Goal: Navigation & Orientation: Find specific page/section

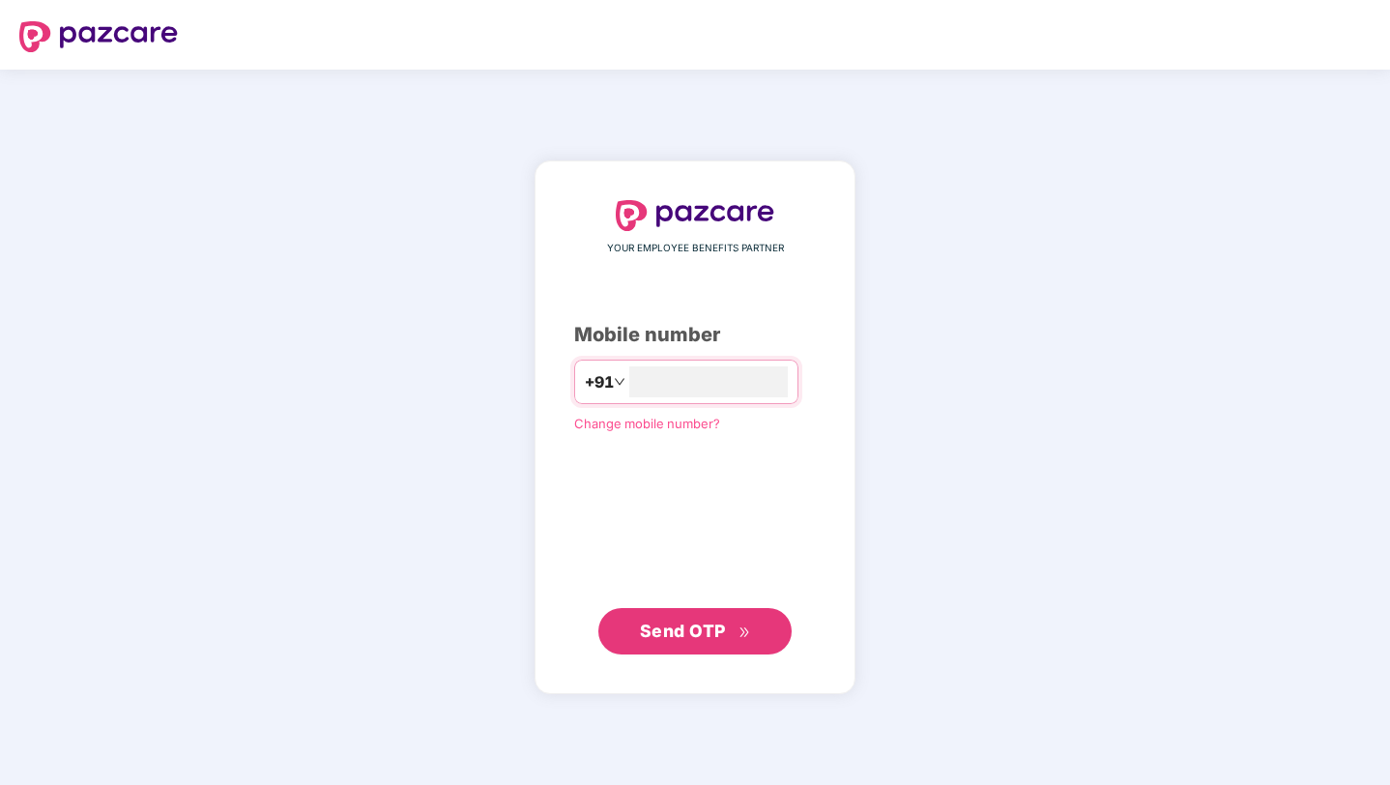
click at [692, 640] on span "Send OTP" at bounding box center [695, 631] width 111 height 27
click at [724, 387] on input "*********" at bounding box center [708, 381] width 159 height 31
type input "**********"
click at [716, 632] on span "Send OTP" at bounding box center [683, 631] width 86 height 20
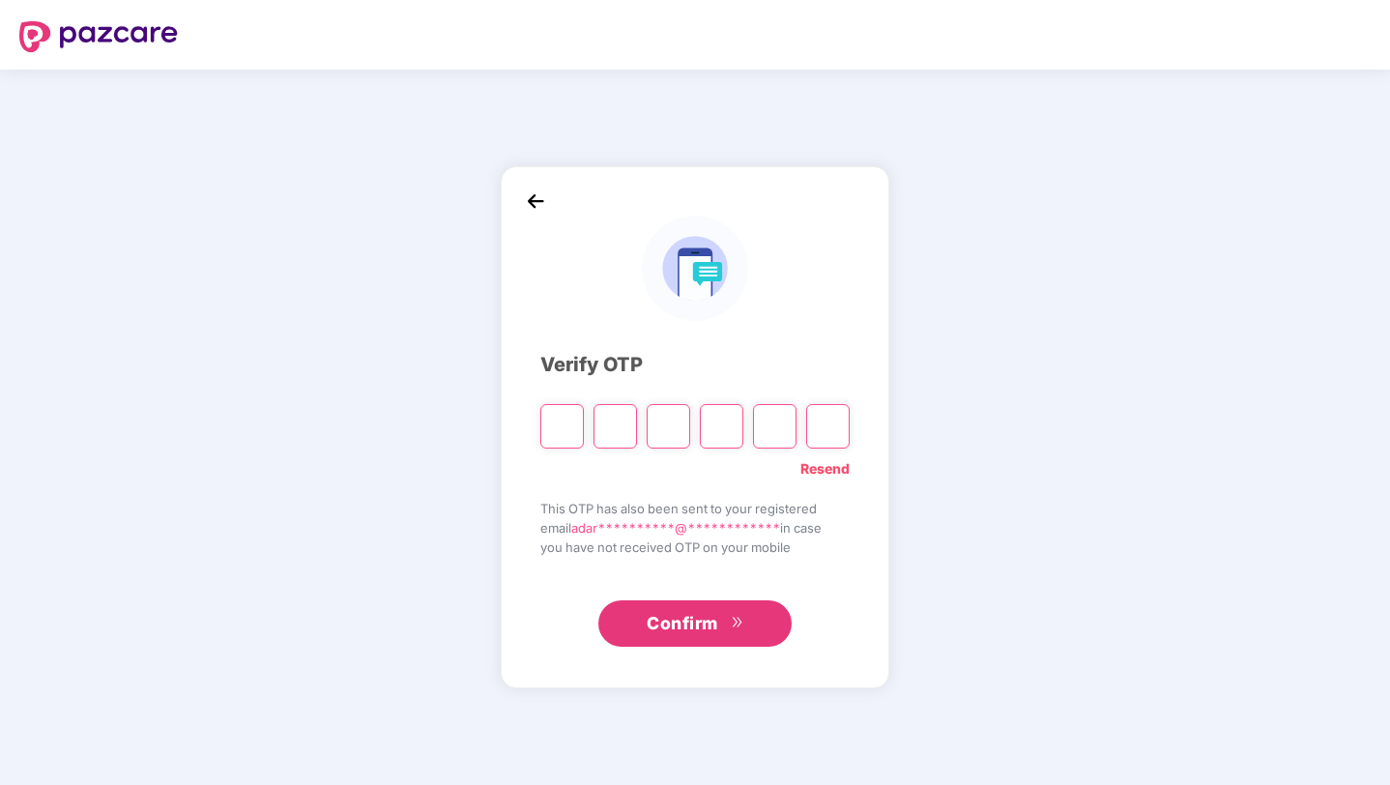
type input "*"
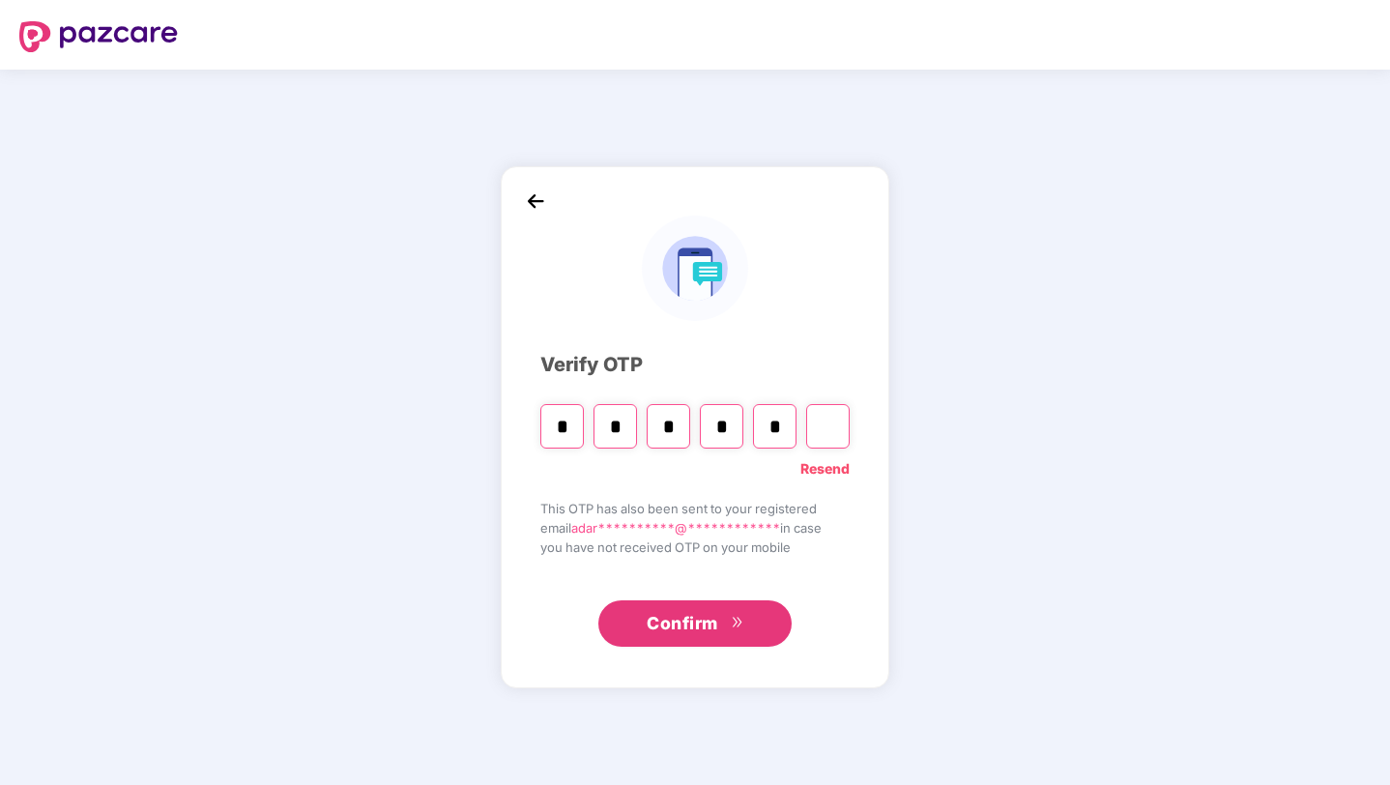
type input "*"
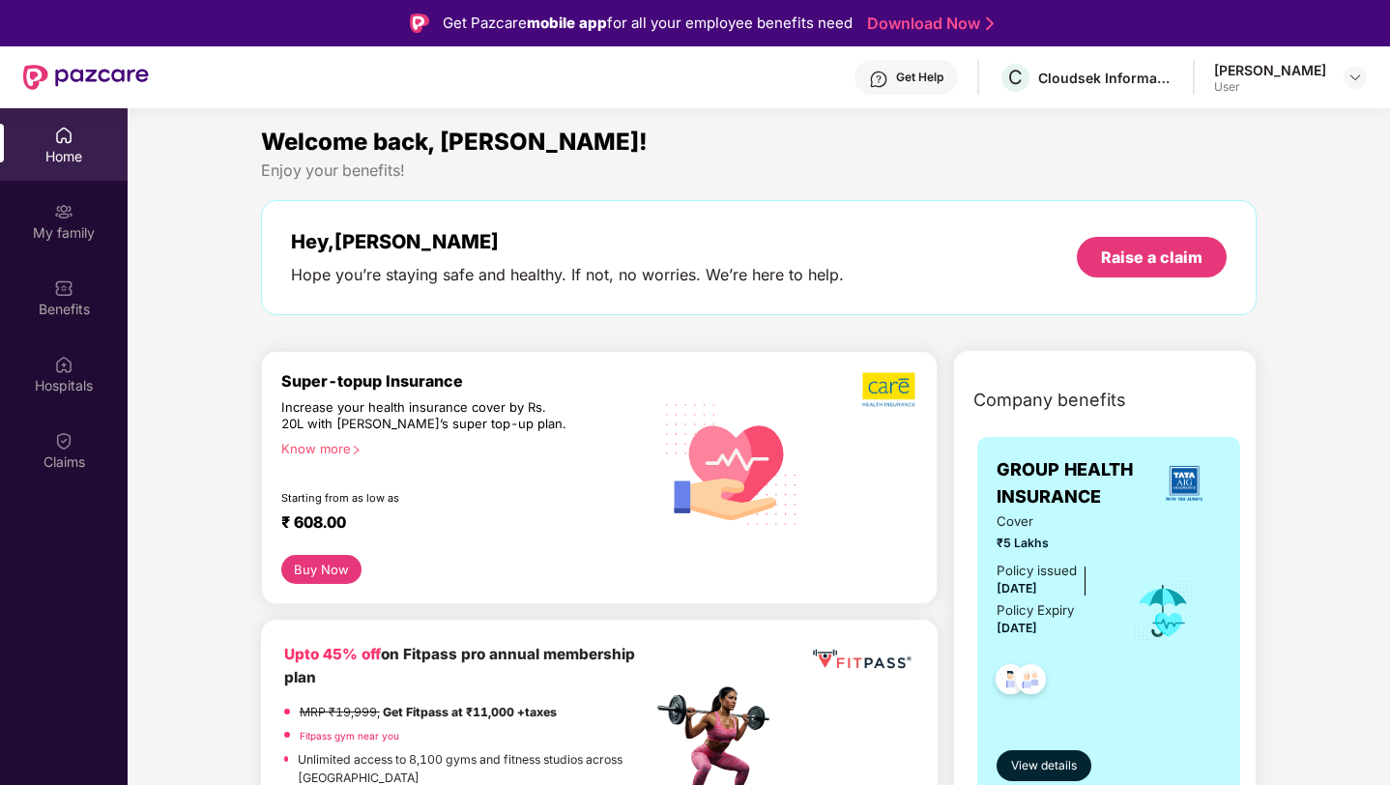
click at [1304, 81] on div "User" at bounding box center [1270, 86] width 112 height 15
click at [1350, 82] on img at bounding box center [1355, 77] width 15 height 15
click at [1013, 113] on section "Welcome back, [PERSON_NAME]! Enjoy your benefits! Hey, [PERSON_NAME] Hope you’r…" at bounding box center [759, 500] width 1263 height 785
click at [58, 181] on div "Home My family Benefits Hospitals Claims" at bounding box center [64, 299] width 128 height 382
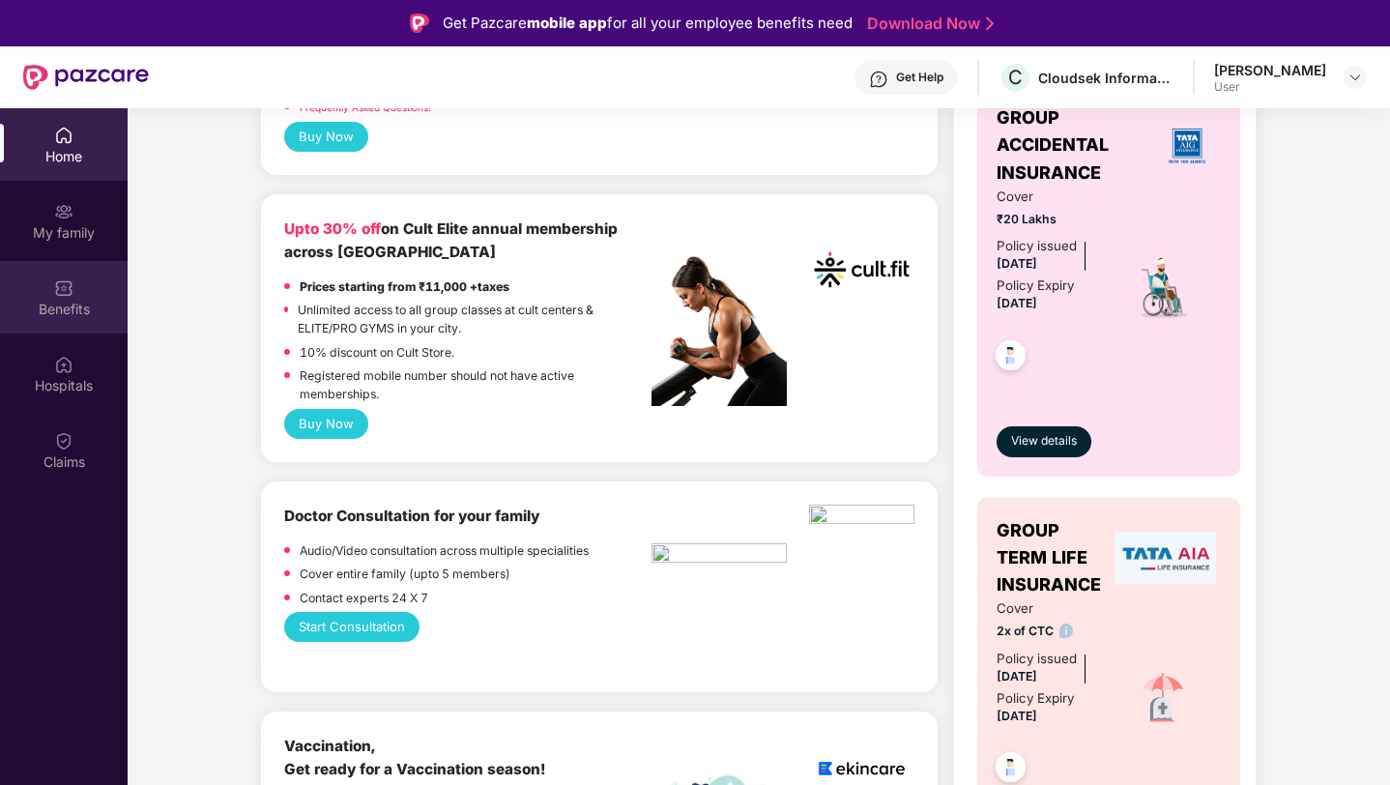
scroll to position [765, 0]
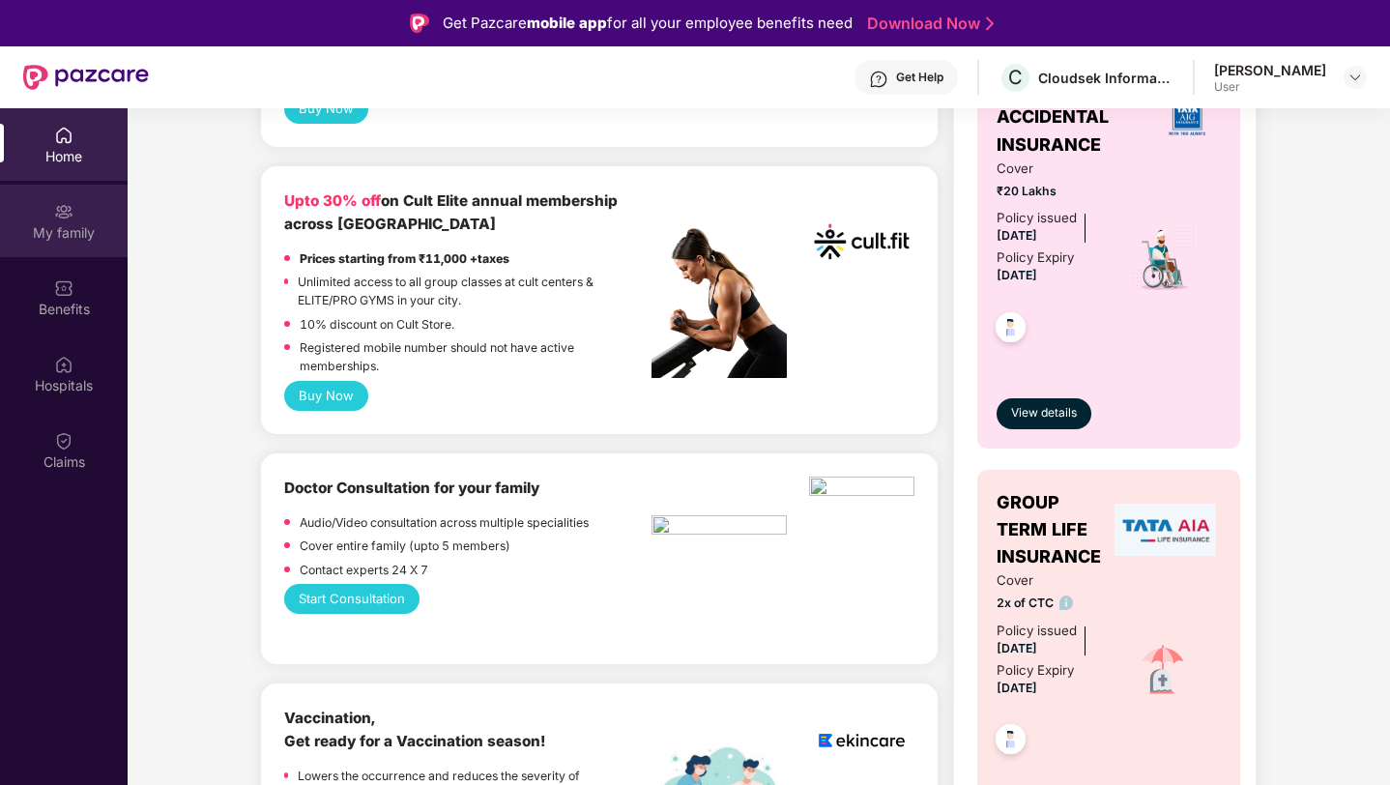
click at [50, 219] on div "My family" at bounding box center [64, 221] width 128 height 73
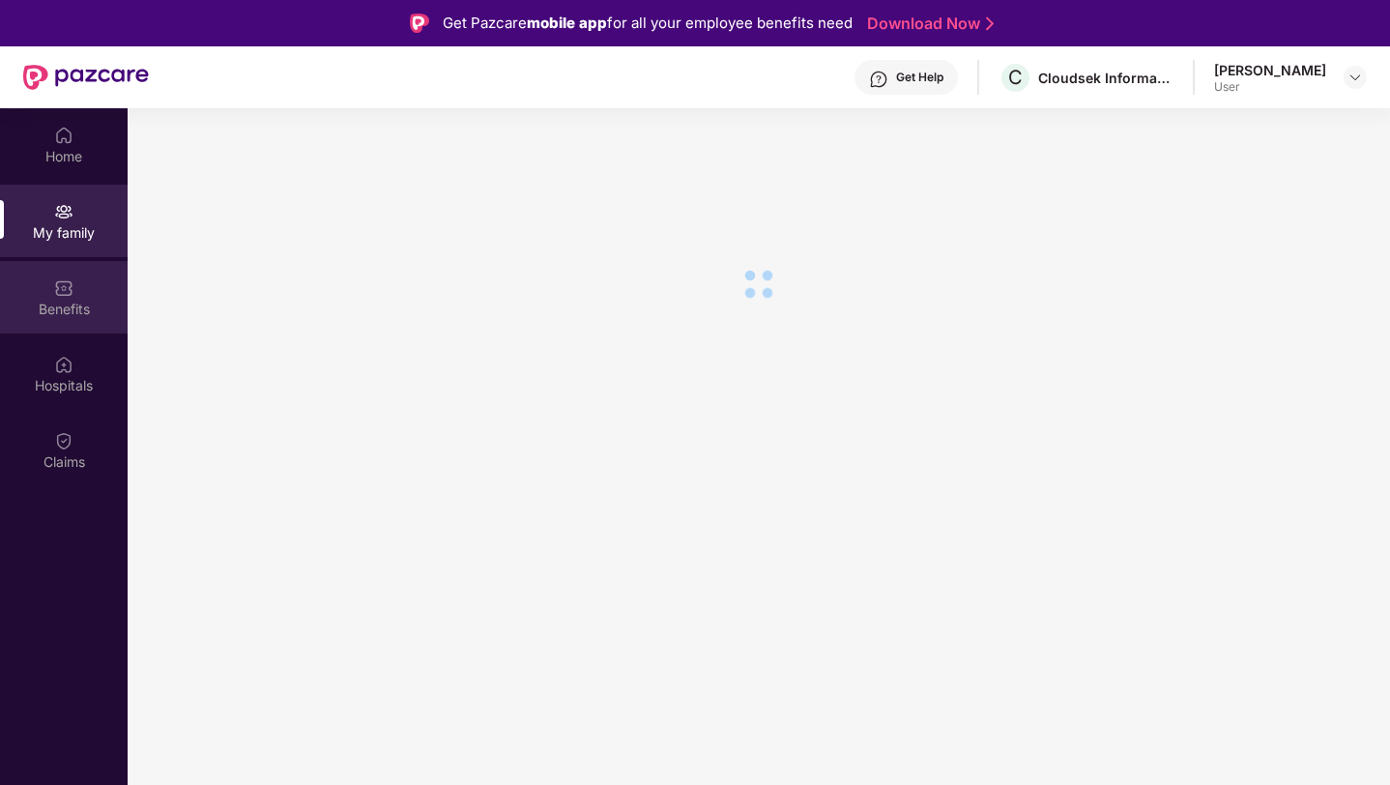
click at [80, 310] on div "Benefits" at bounding box center [64, 309] width 128 height 19
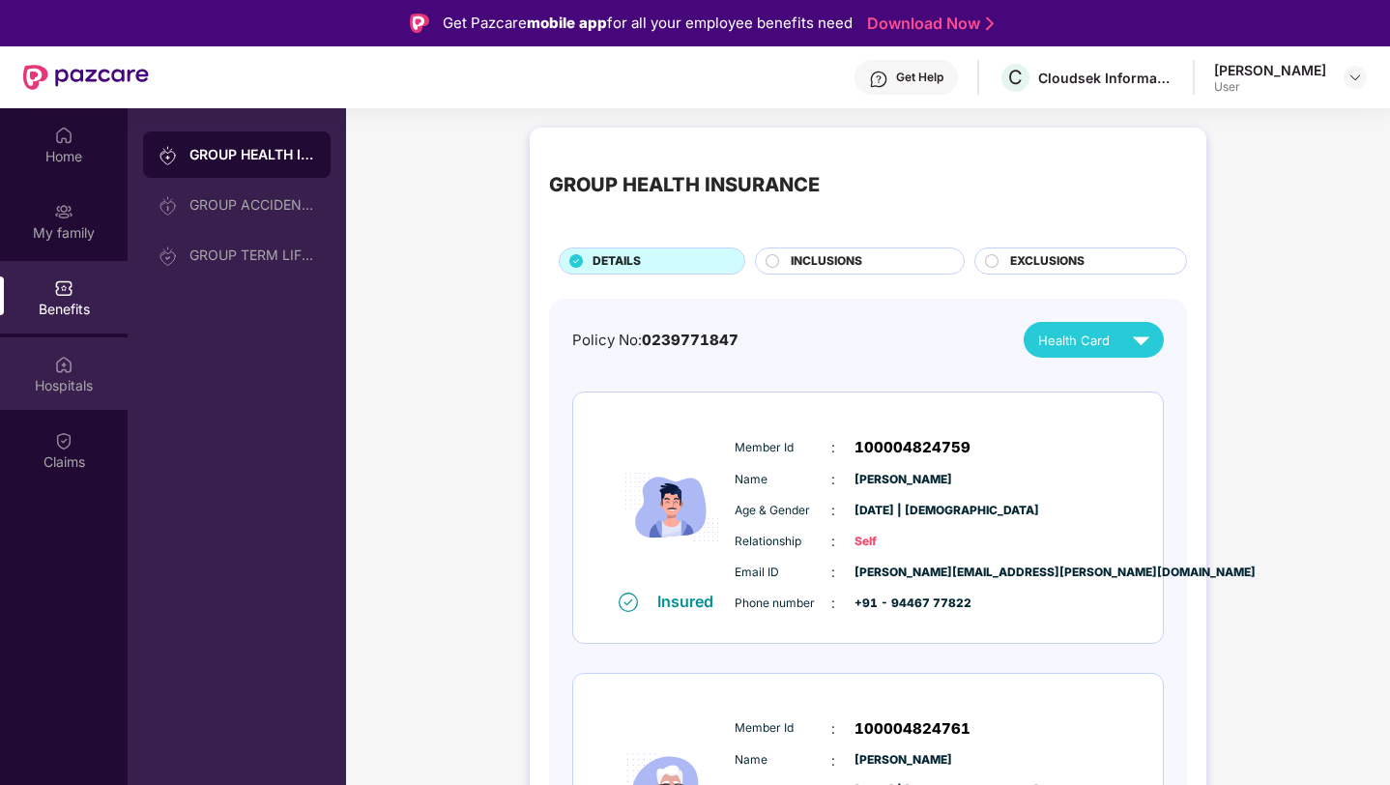
click at [79, 370] on div "Hospitals" at bounding box center [64, 373] width 128 height 73
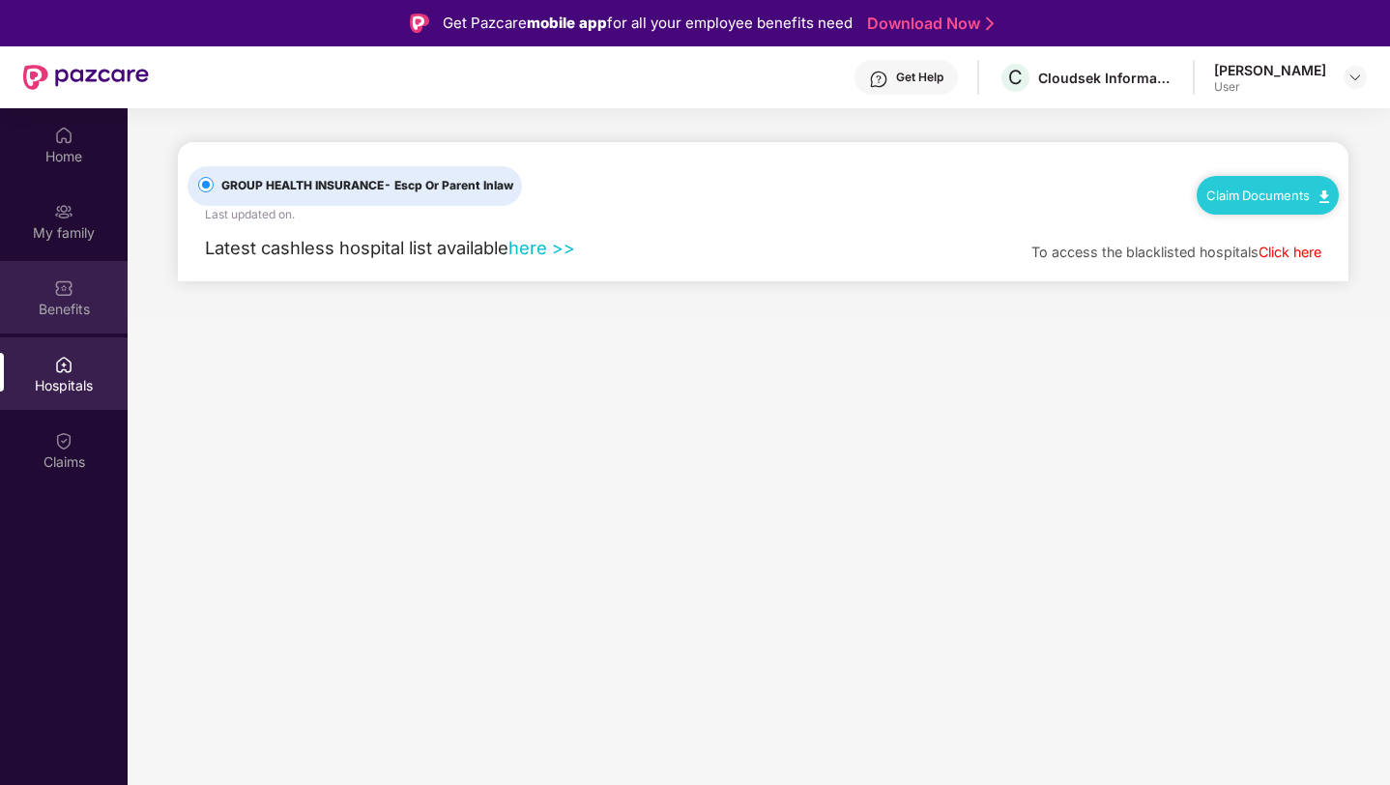
click at [56, 296] on img at bounding box center [63, 287] width 19 height 19
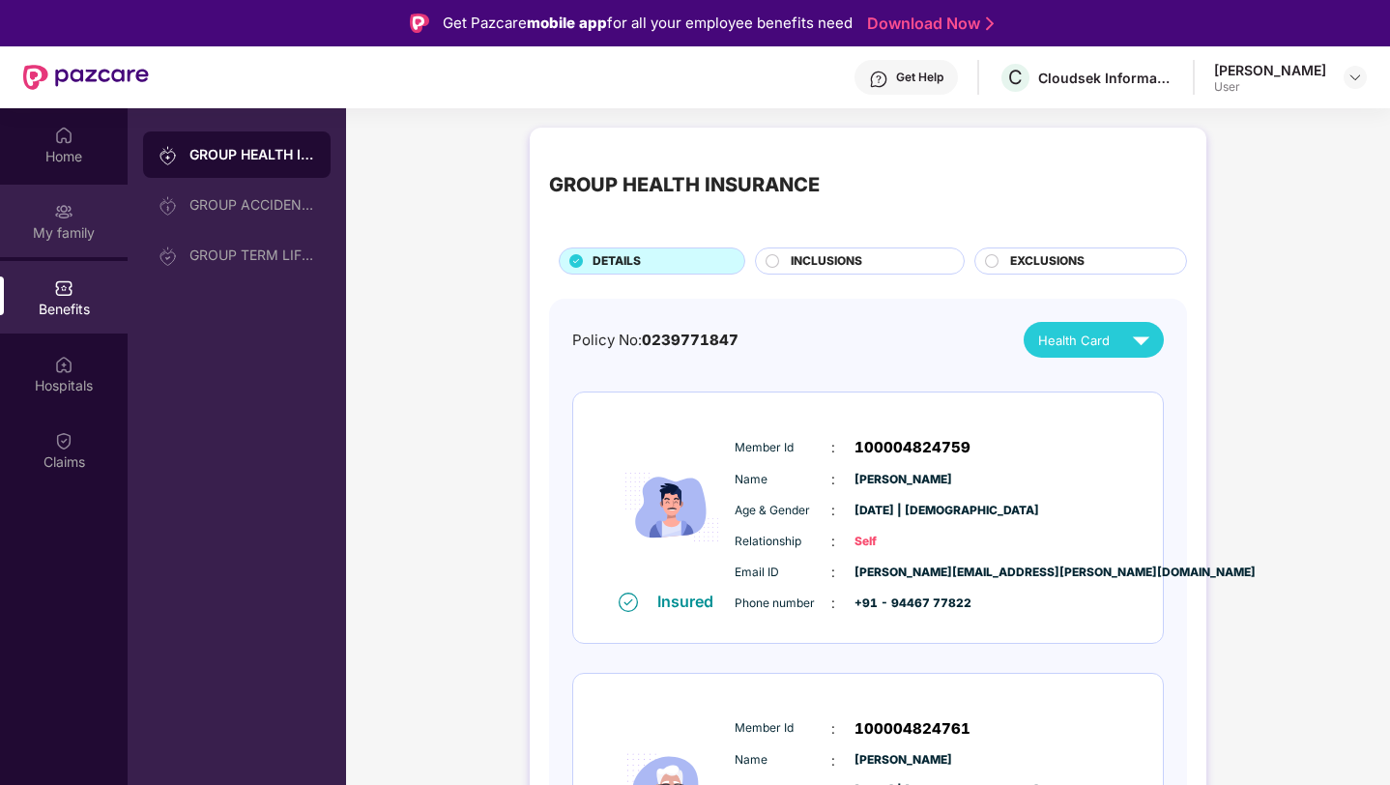
click at [48, 217] on div "My family" at bounding box center [64, 221] width 128 height 73
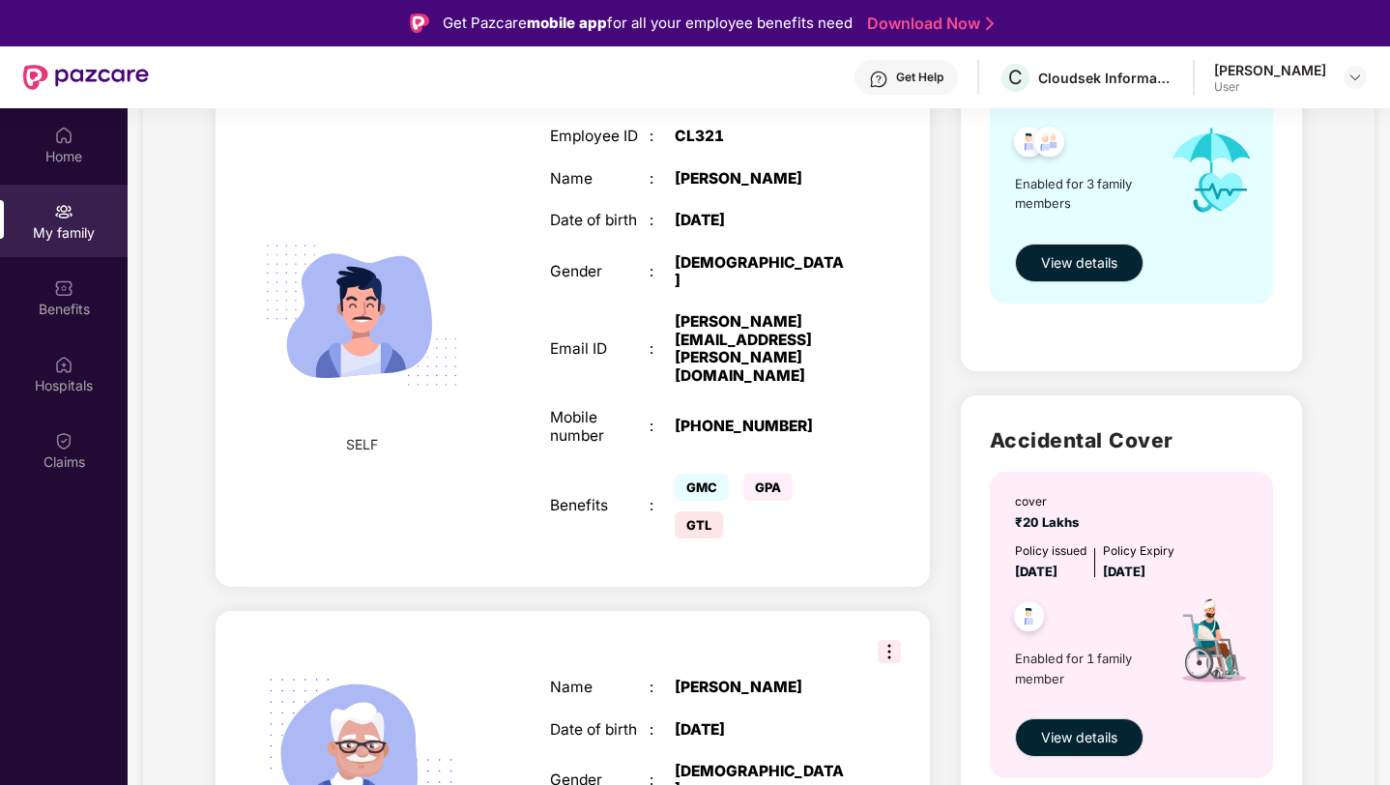
scroll to position [152, 0]
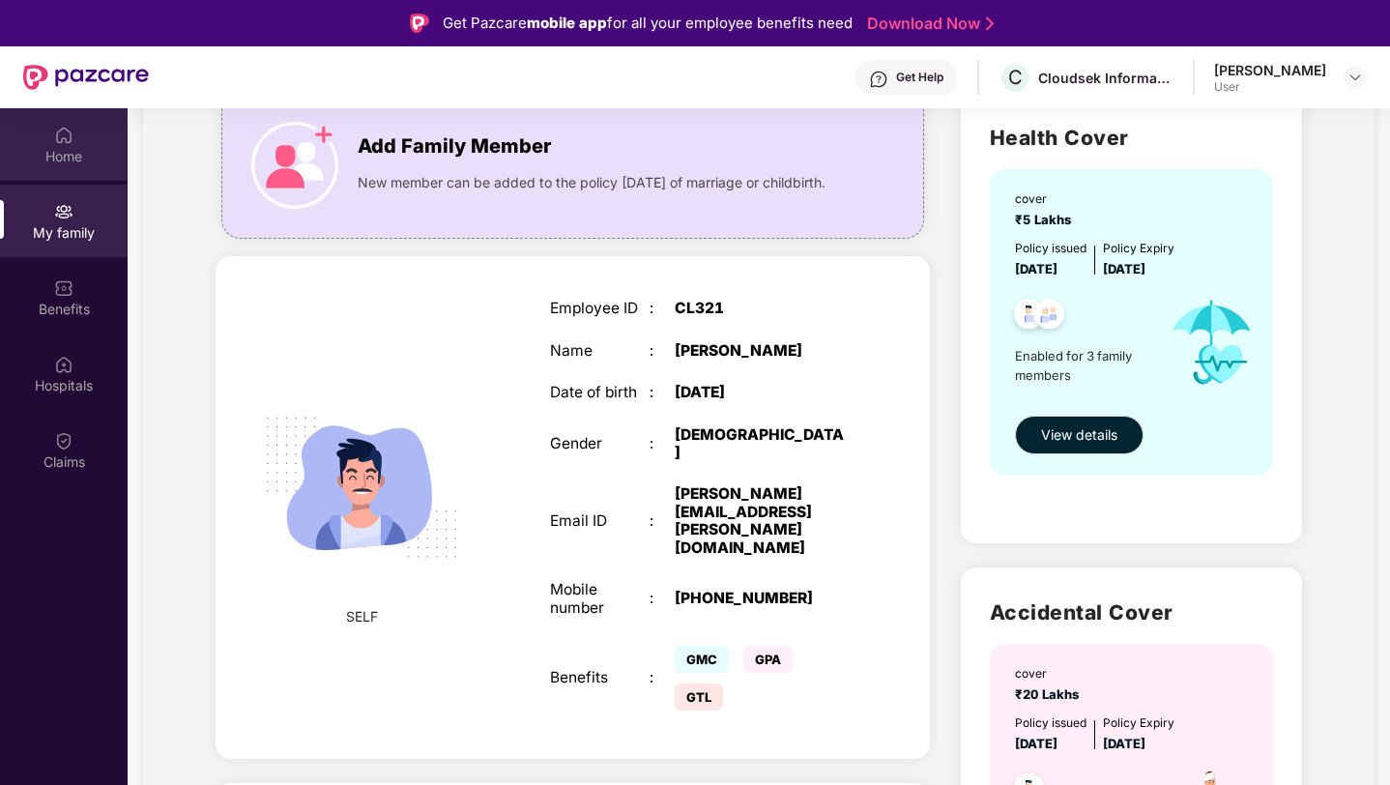
click at [69, 154] on div "Home" at bounding box center [64, 156] width 128 height 19
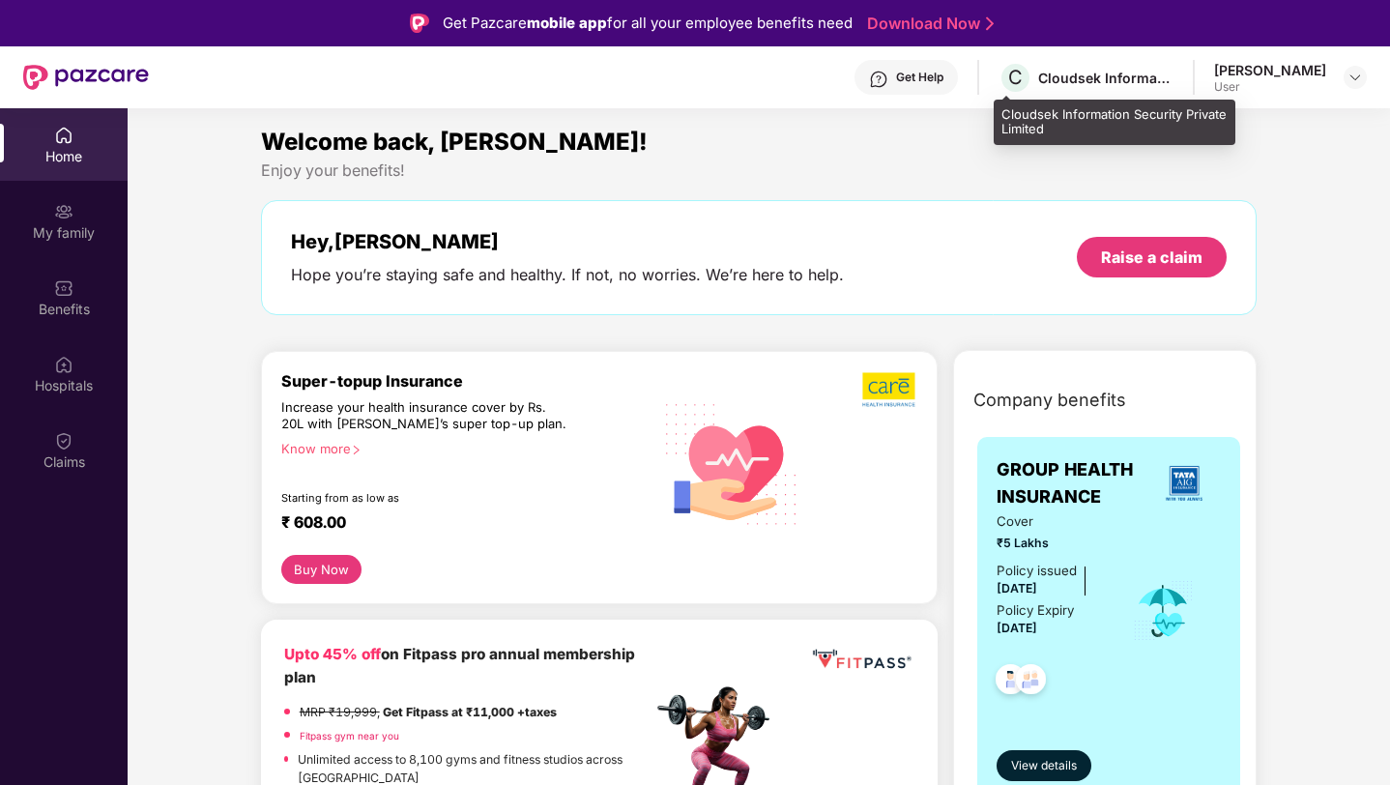
click at [1088, 75] on div "Cloudsek Information Security Private Limited" at bounding box center [1105, 78] width 135 height 18
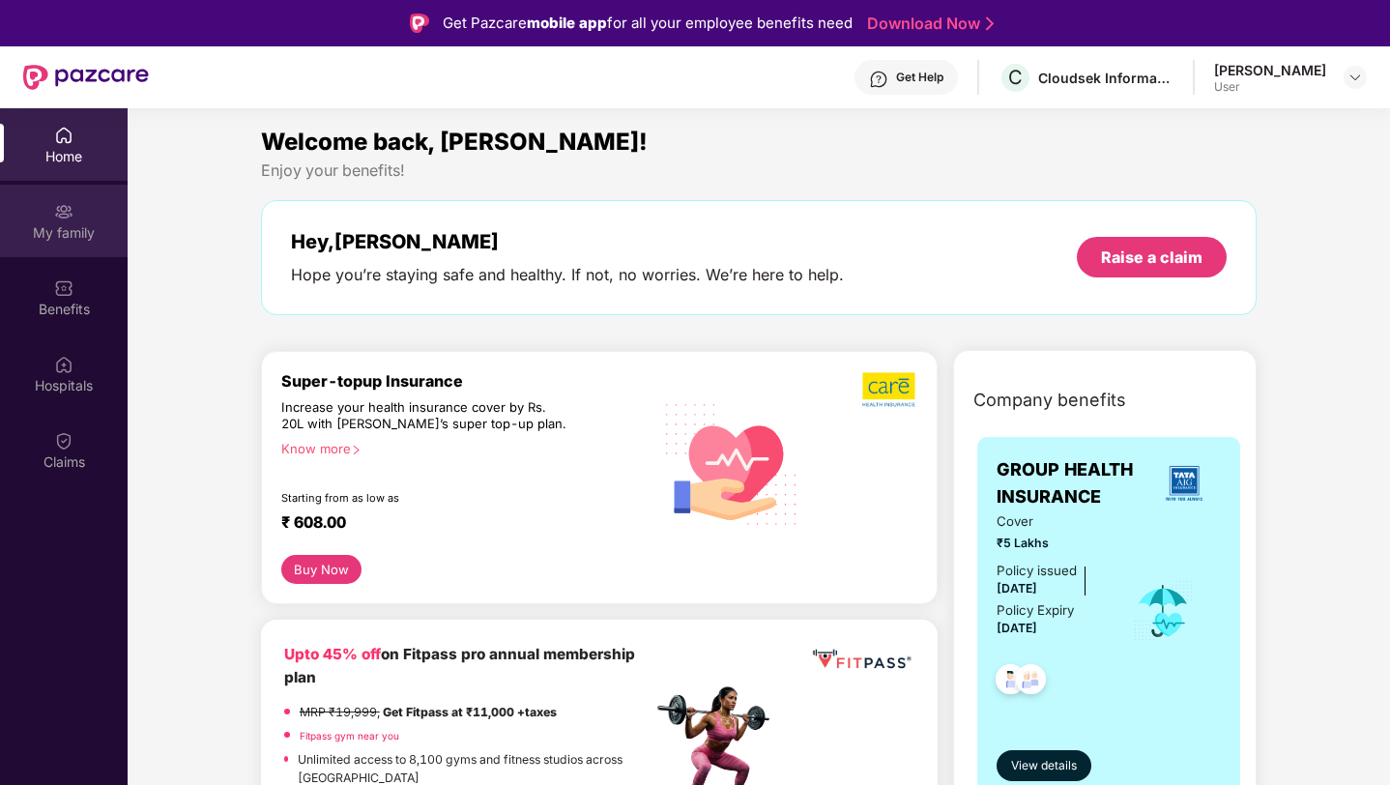
click at [43, 206] on div "My family" at bounding box center [64, 221] width 128 height 73
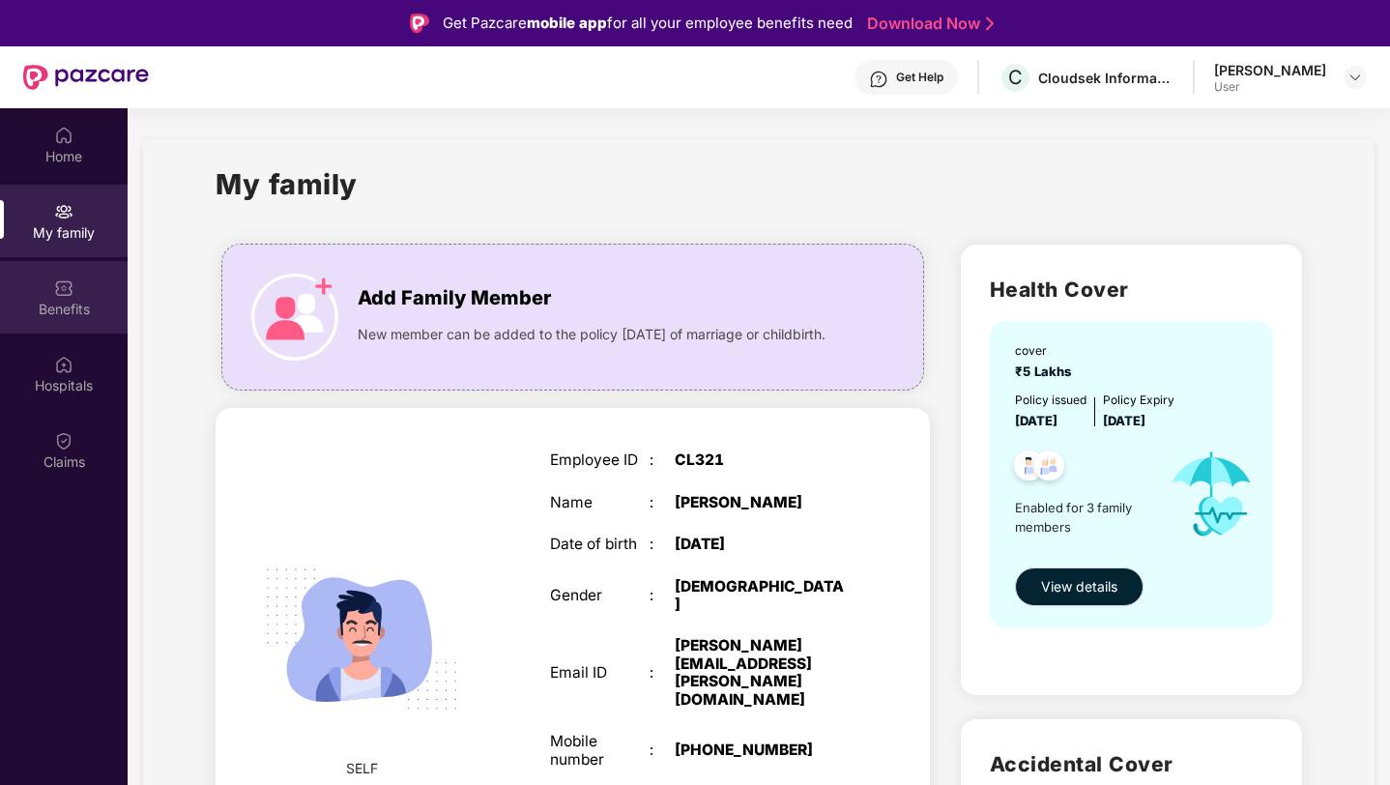
click at [73, 302] on div "Benefits" at bounding box center [64, 309] width 128 height 19
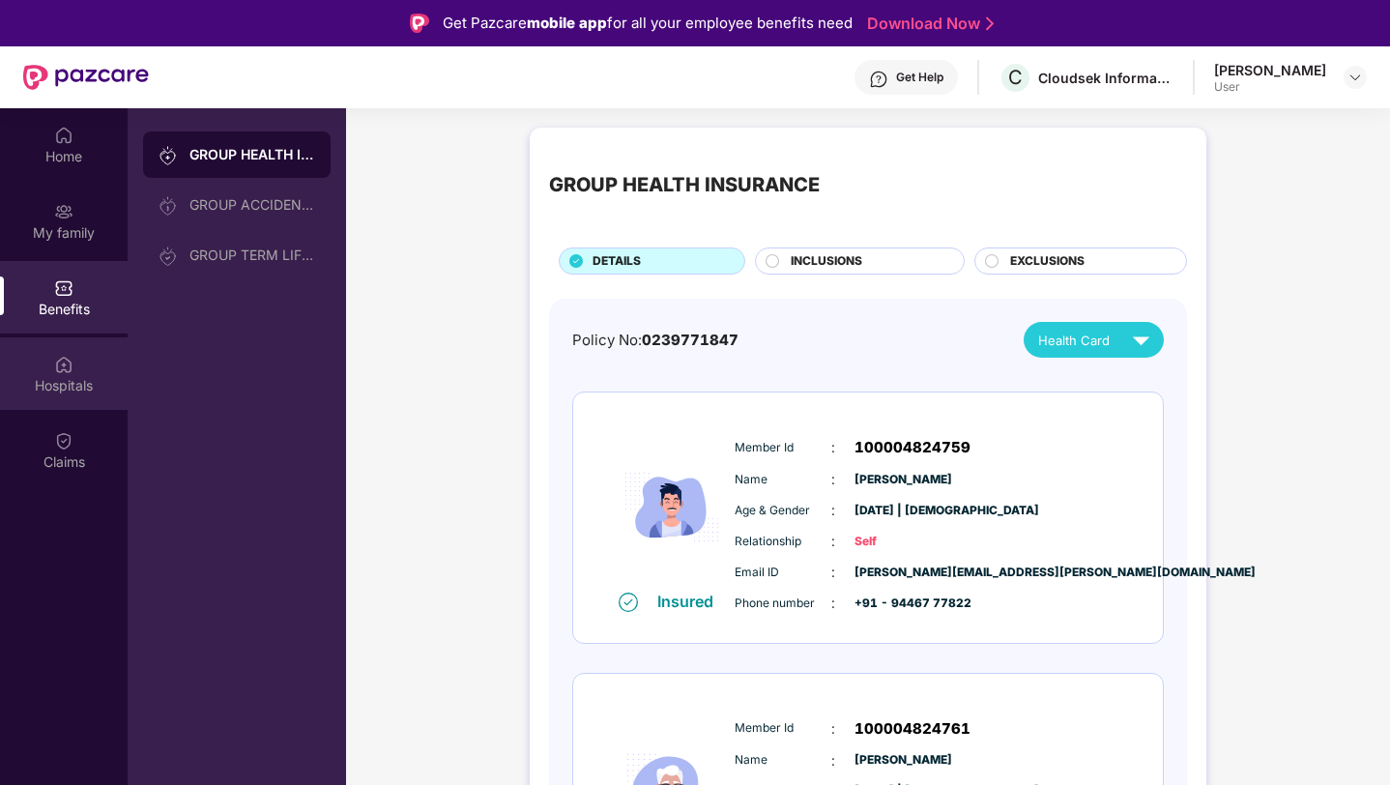
click at [87, 383] on div "Hospitals" at bounding box center [64, 385] width 128 height 19
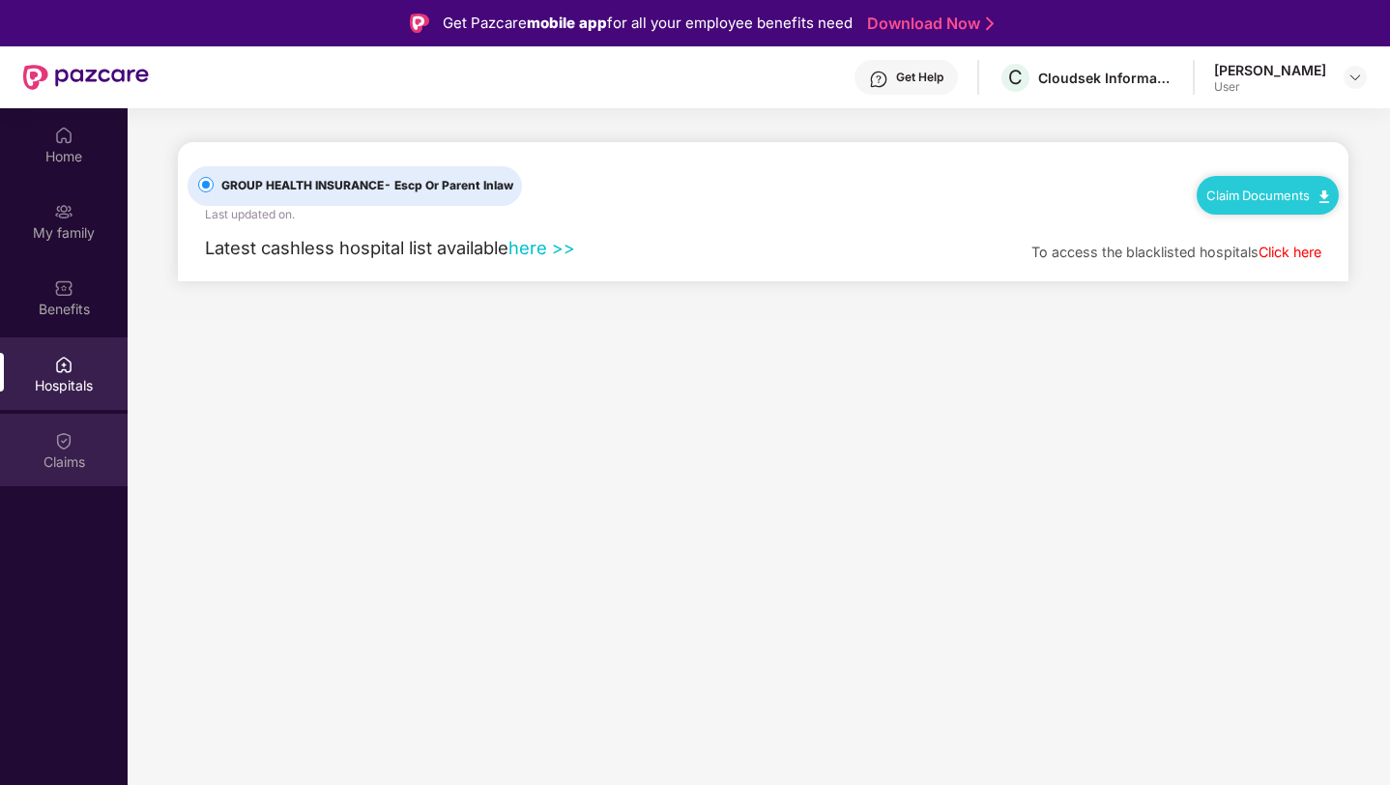
click at [46, 429] on div "Claims" at bounding box center [64, 450] width 128 height 73
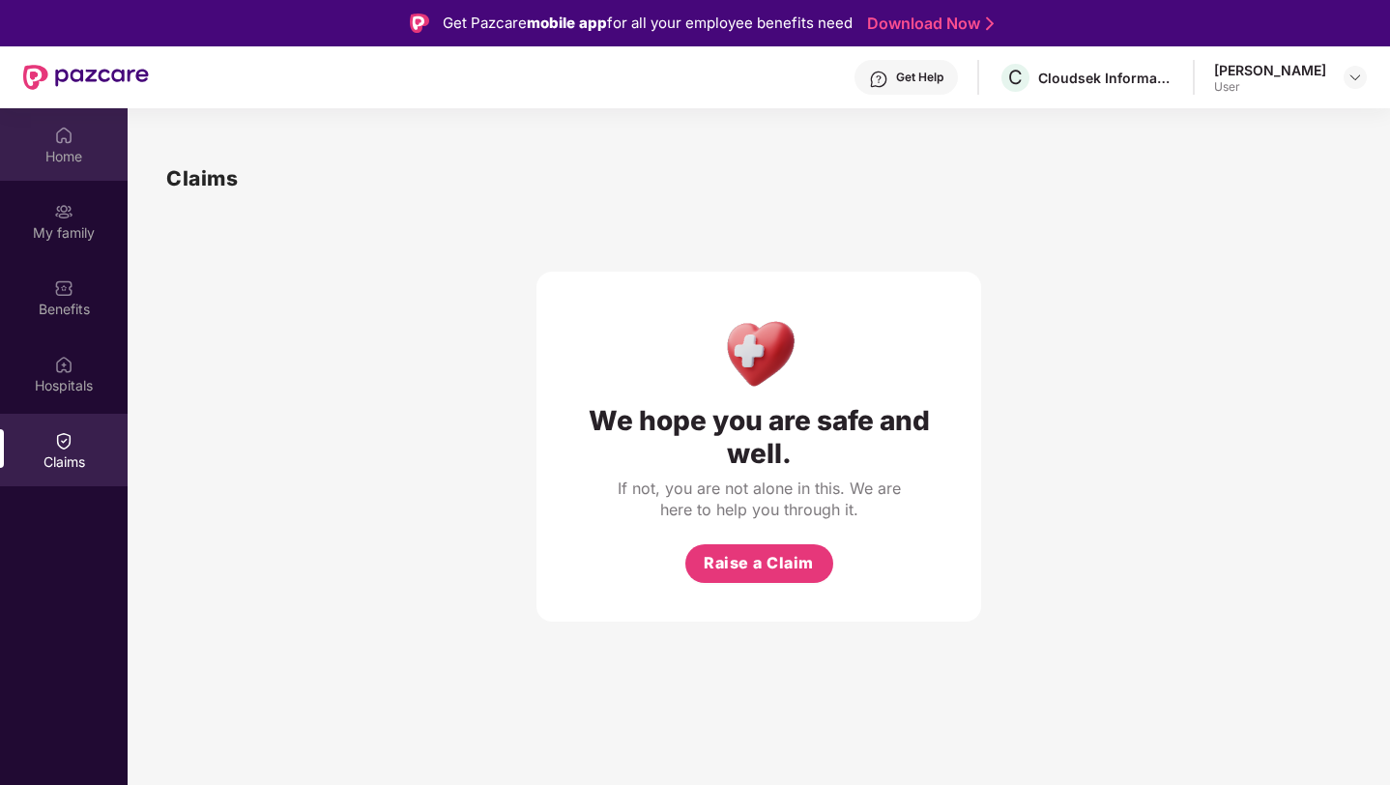
click at [87, 169] on div "Home" at bounding box center [64, 144] width 128 height 73
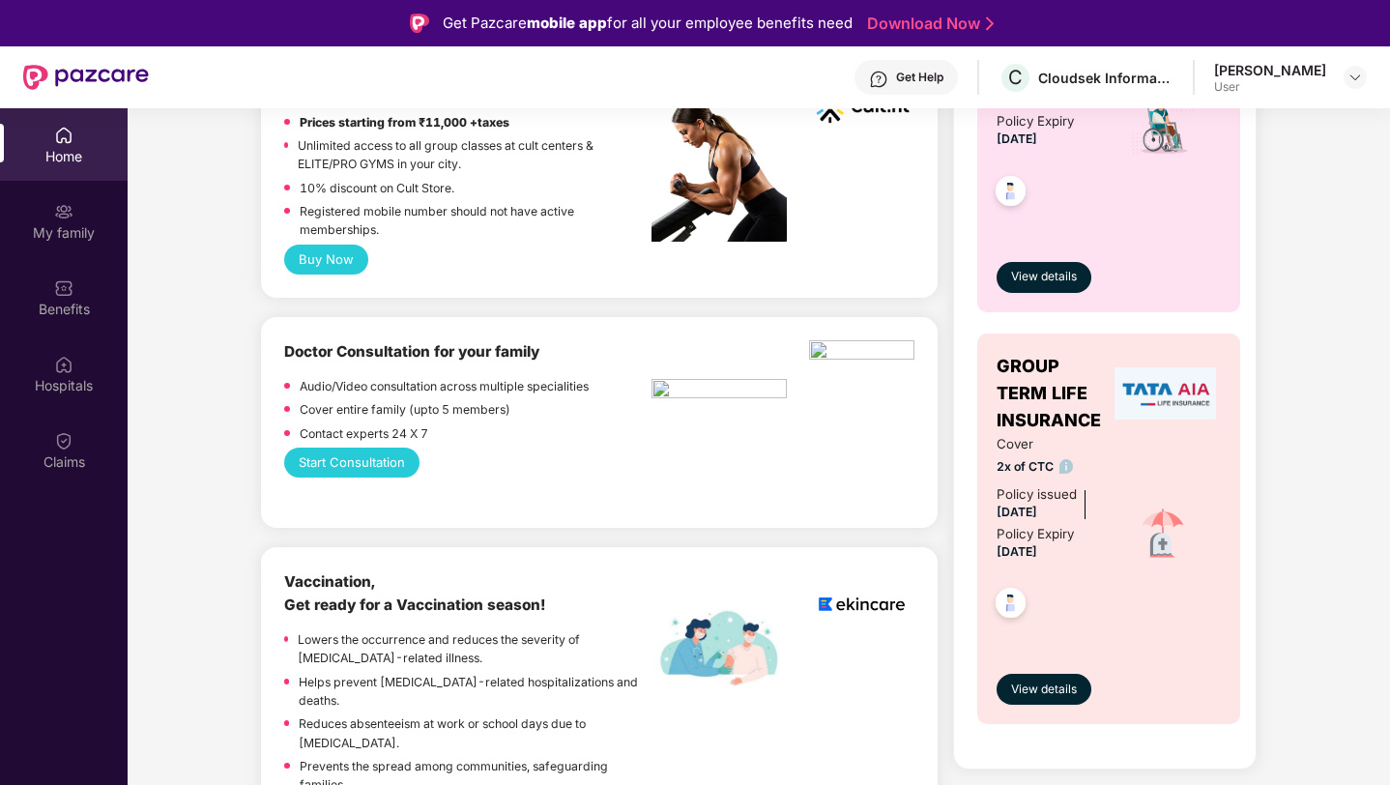
scroll to position [900, 0]
click at [73, 53] on div at bounding box center [86, 77] width 126 height 62
click at [73, 62] on div at bounding box center [86, 77] width 126 height 62
click at [81, 87] on img at bounding box center [86, 77] width 126 height 25
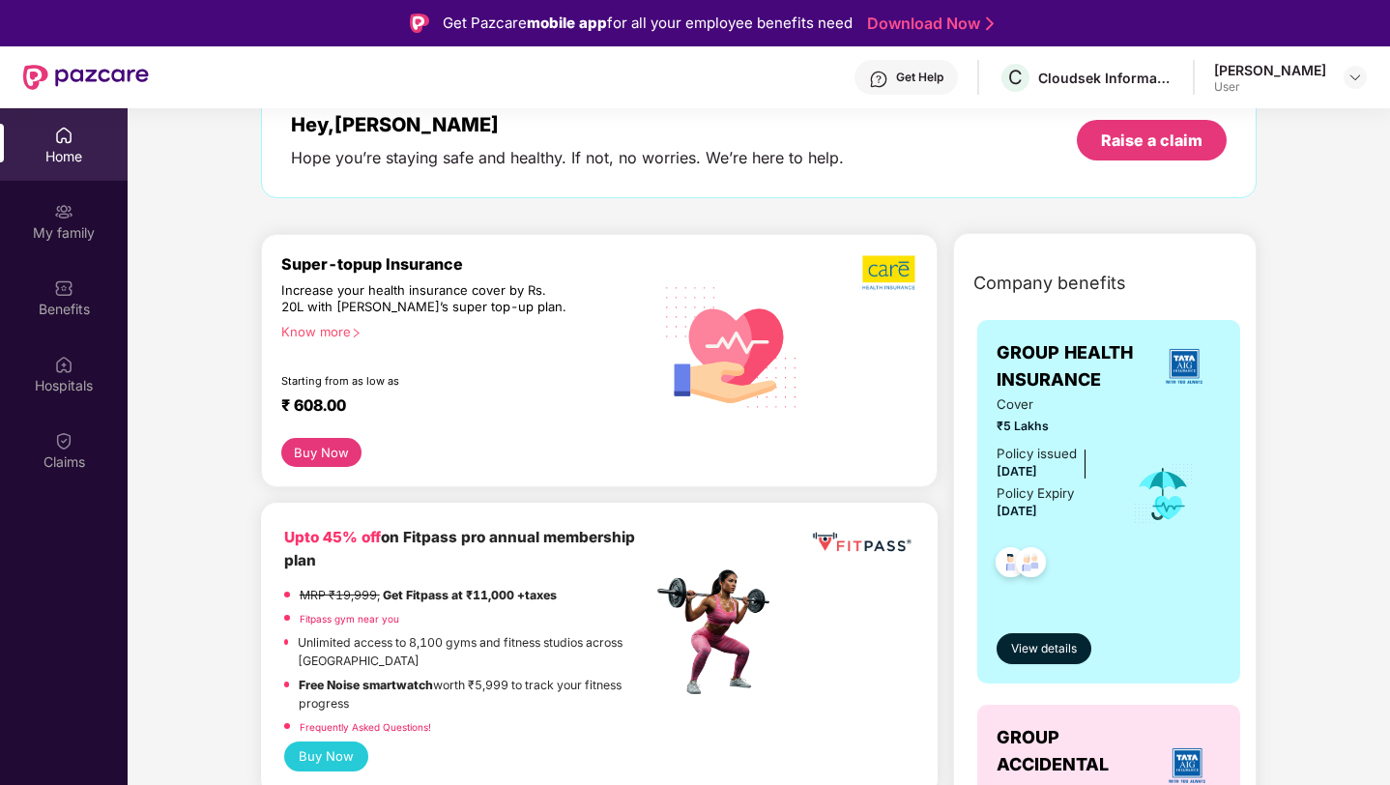
scroll to position [0, 0]
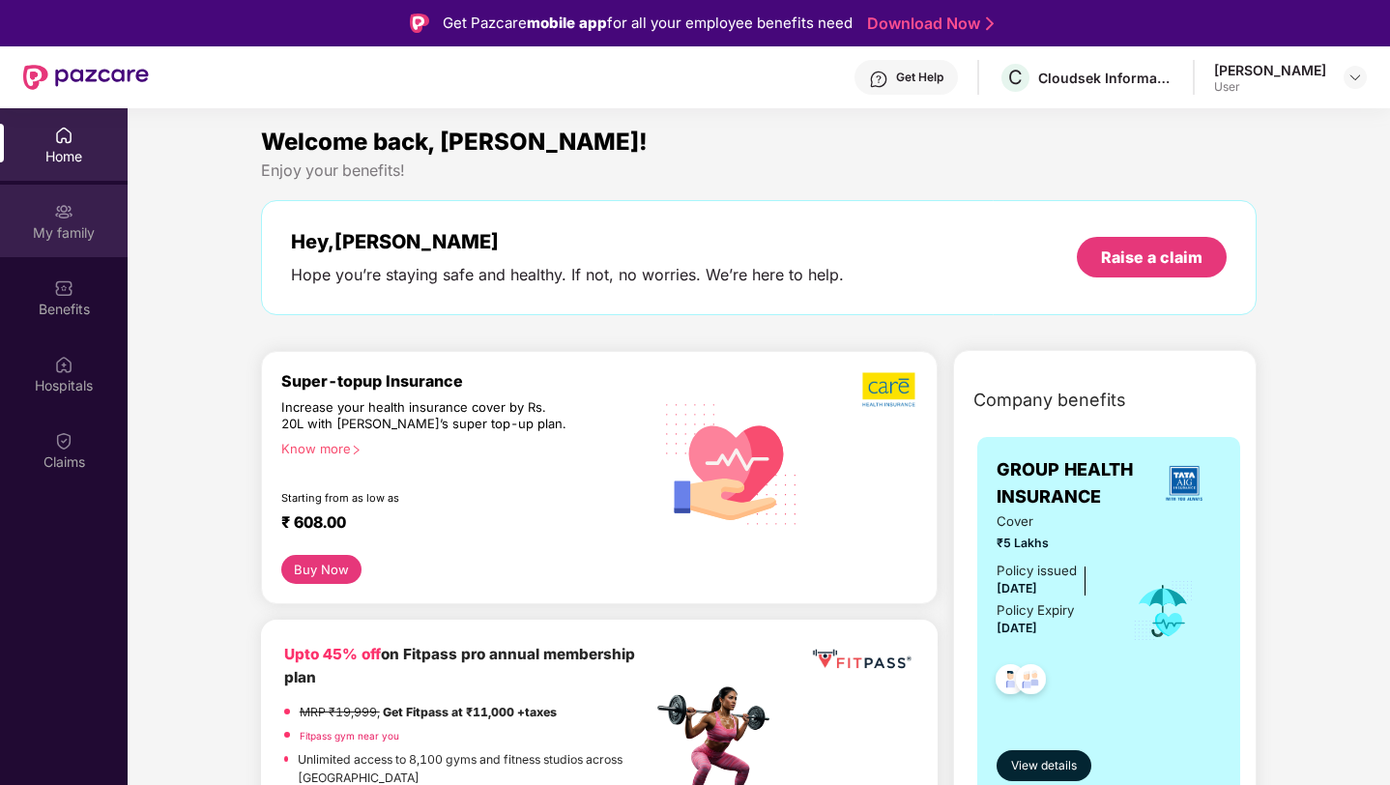
click at [84, 211] on div "My family" at bounding box center [64, 221] width 128 height 73
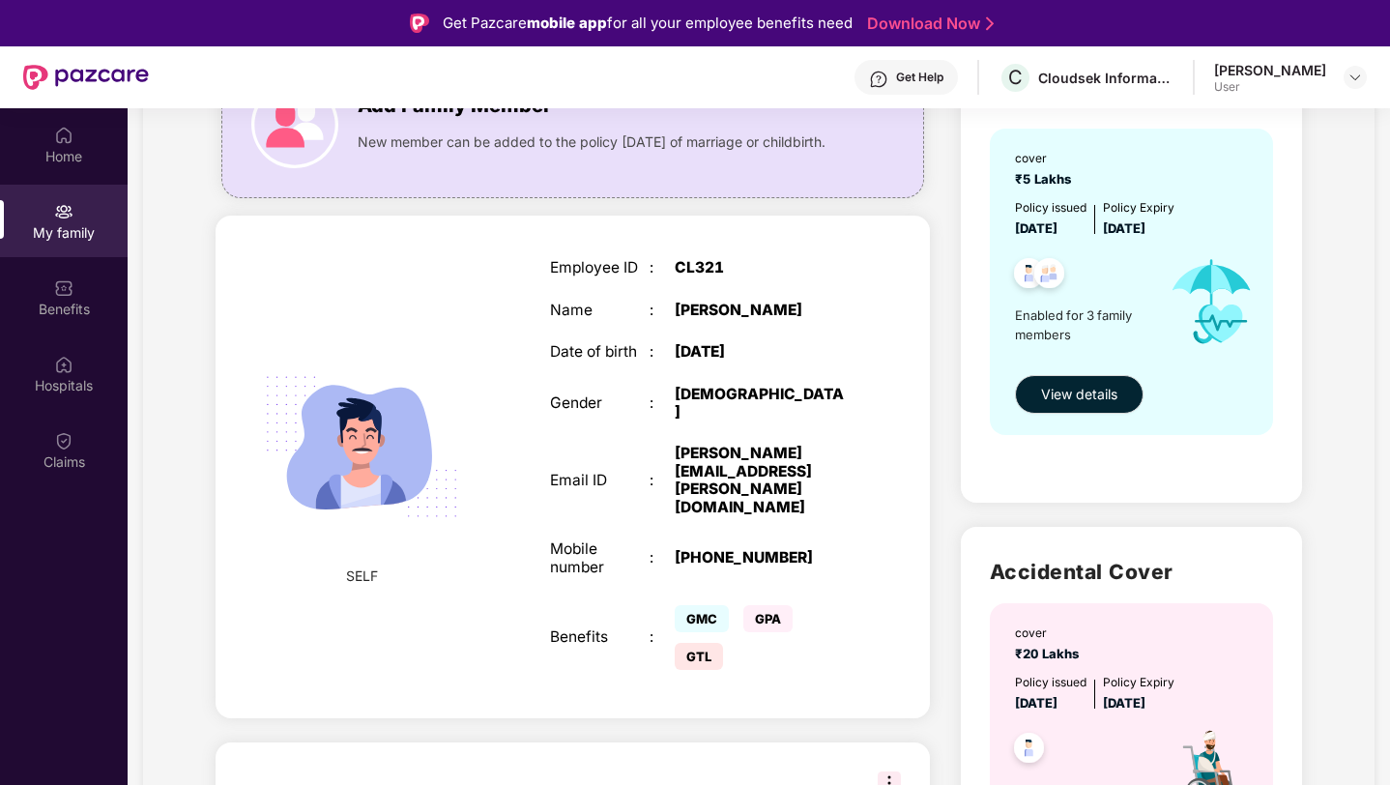
scroll to position [161, 0]
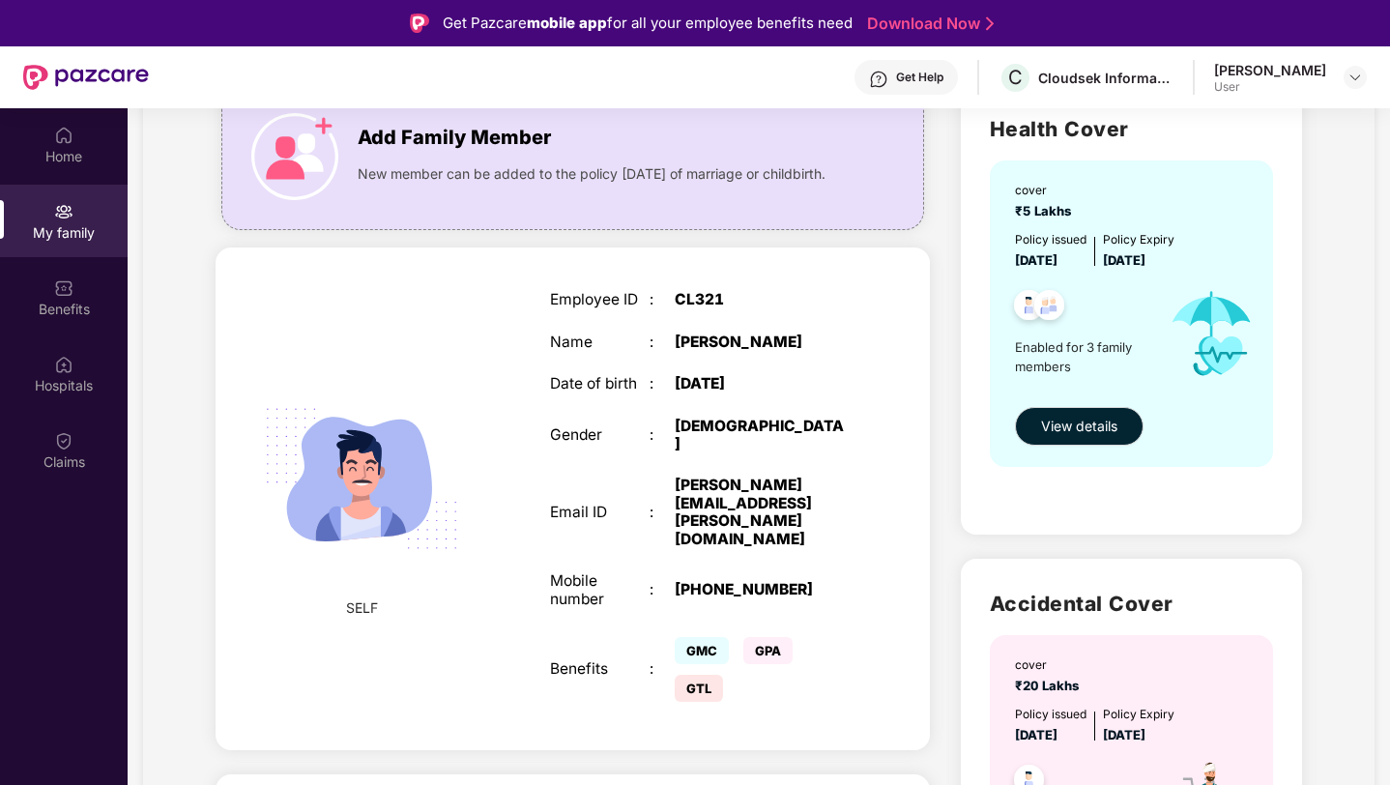
click at [455, 392] on img at bounding box center [362, 479] width 238 height 238
click at [366, 482] on img at bounding box center [362, 479] width 238 height 238
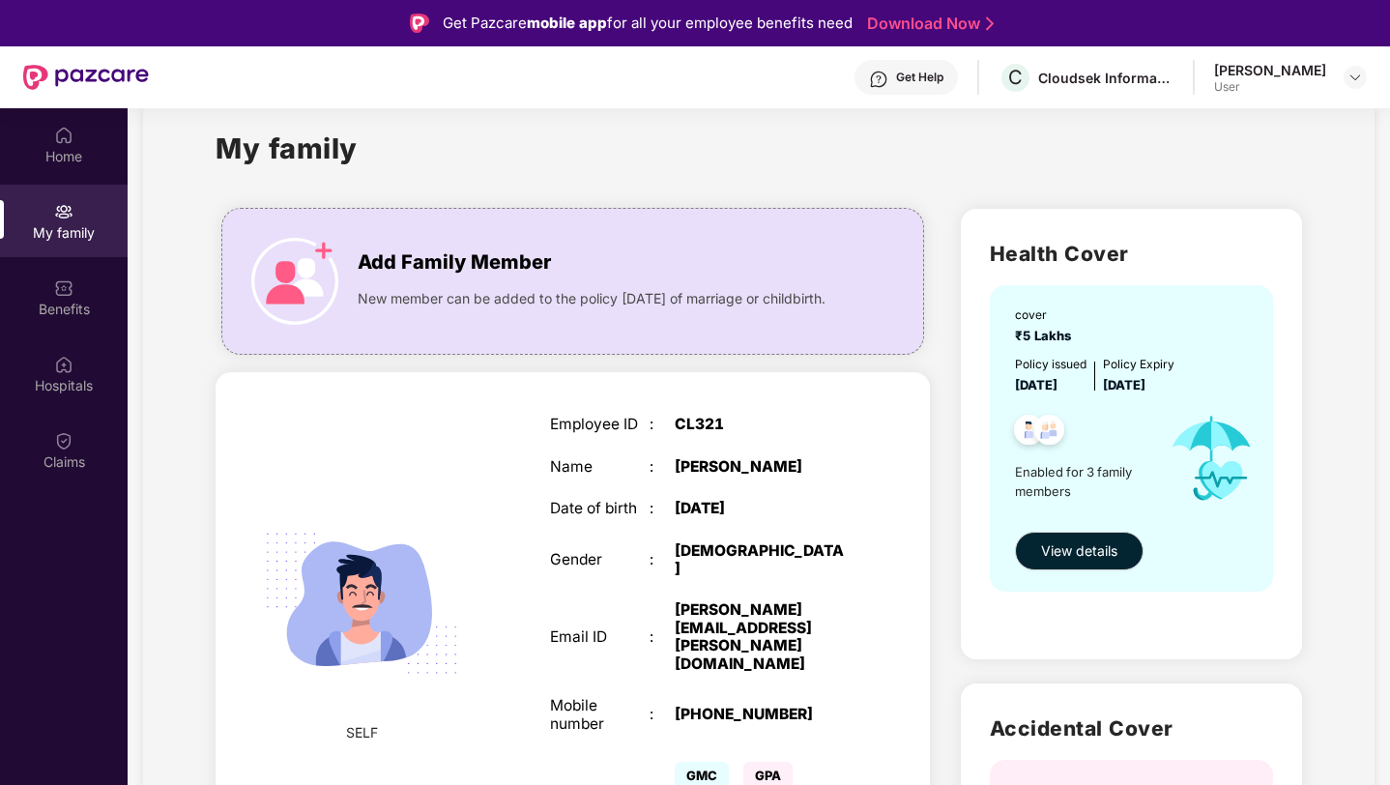
scroll to position [29, 0]
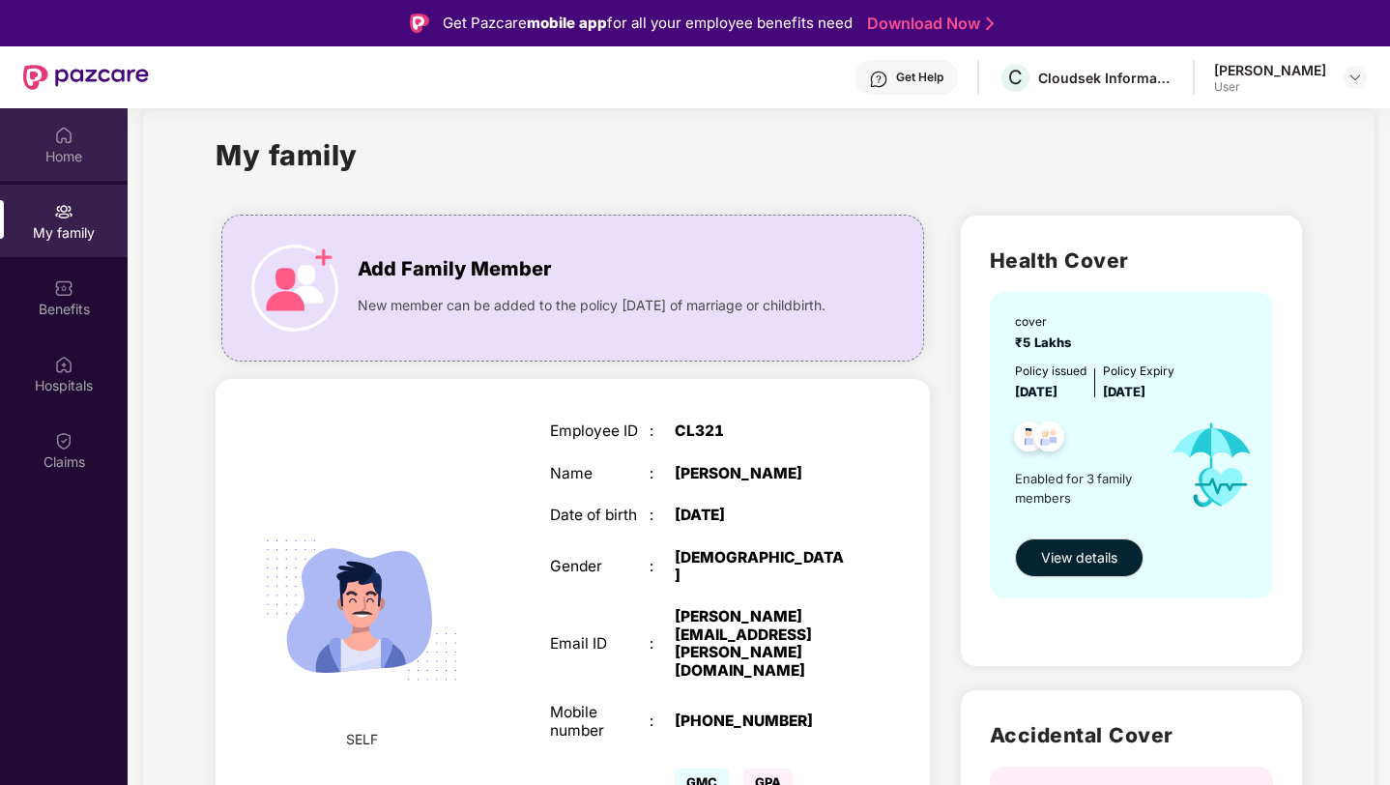
click at [4, 127] on div "Home" at bounding box center [64, 144] width 128 height 73
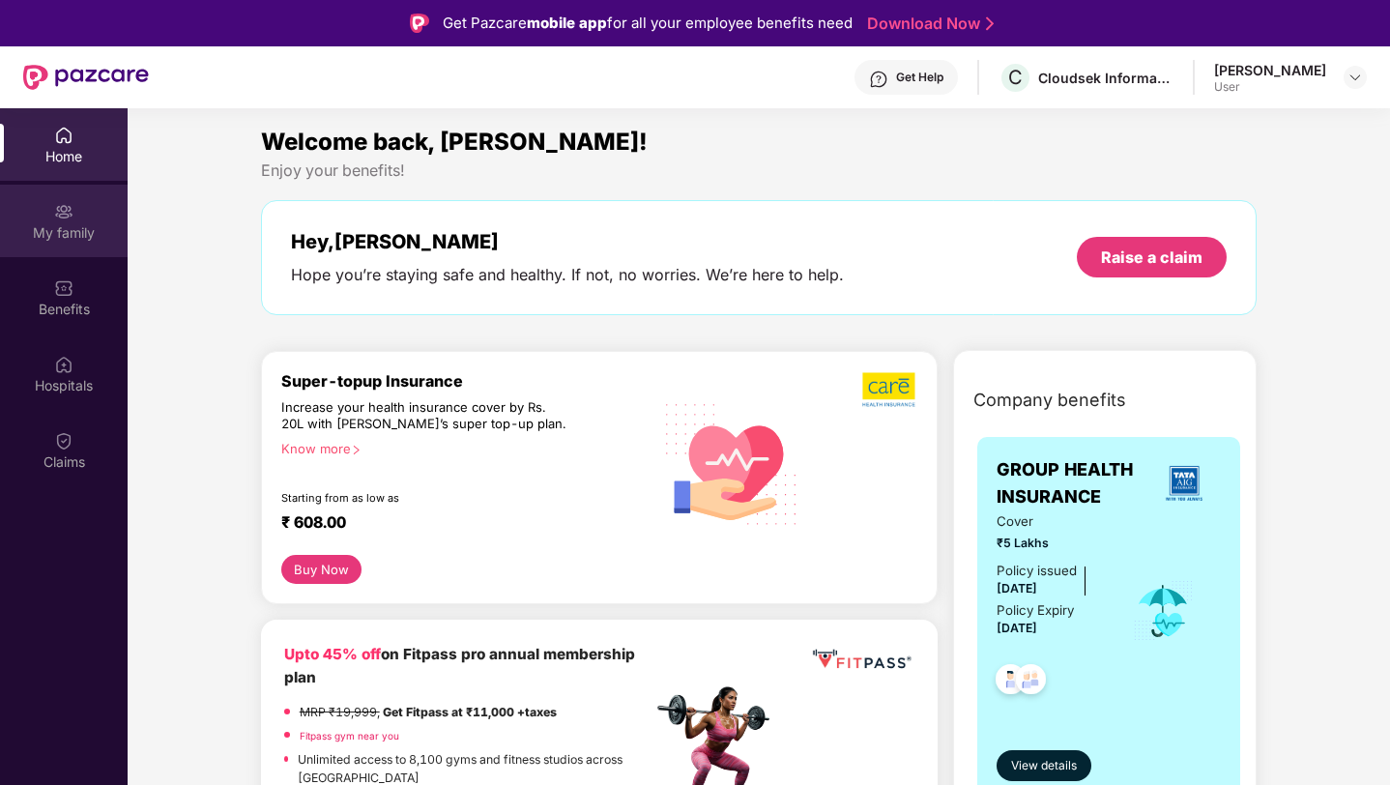
click at [52, 210] on div "My family" at bounding box center [64, 221] width 128 height 73
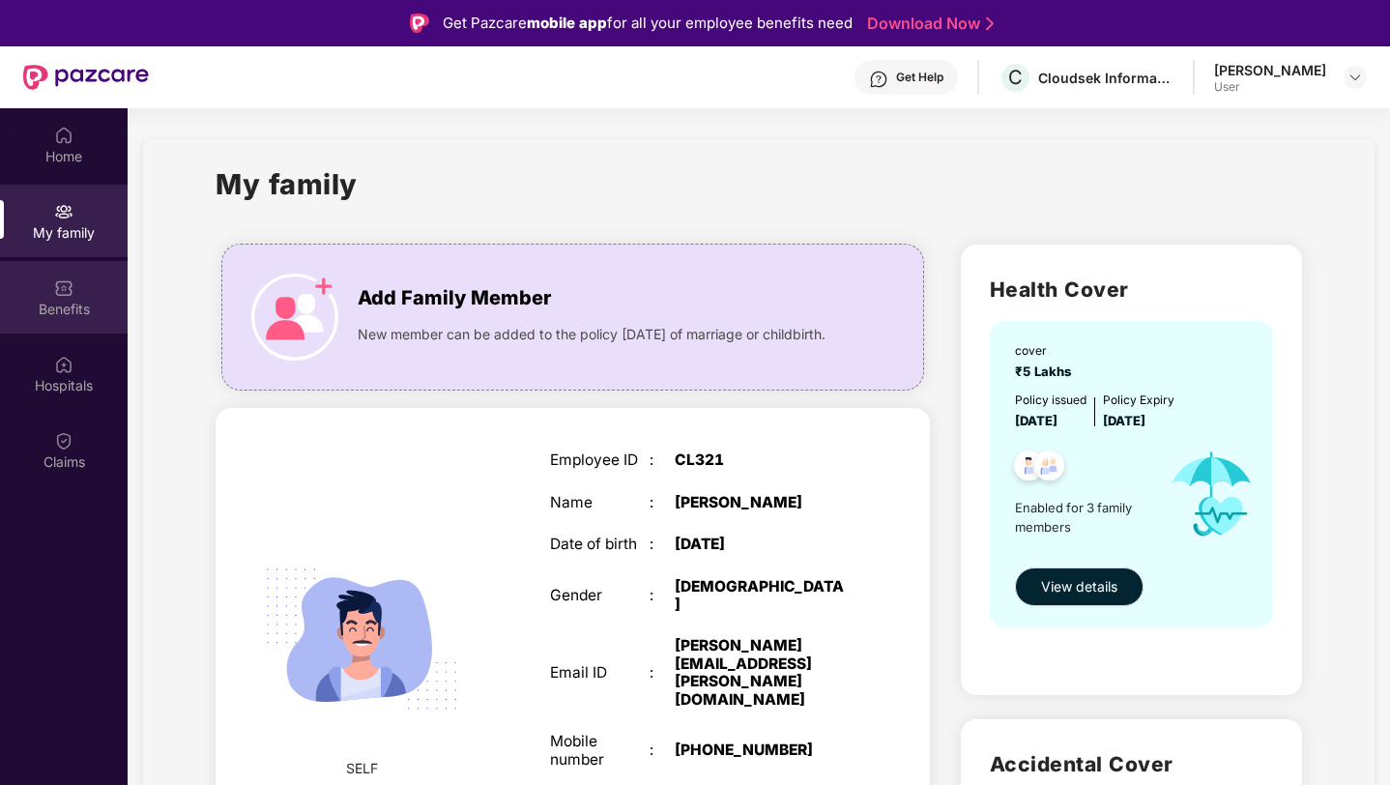
click at [71, 297] on div "Benefits" at bounding box center [64, 297] width 128 height 73
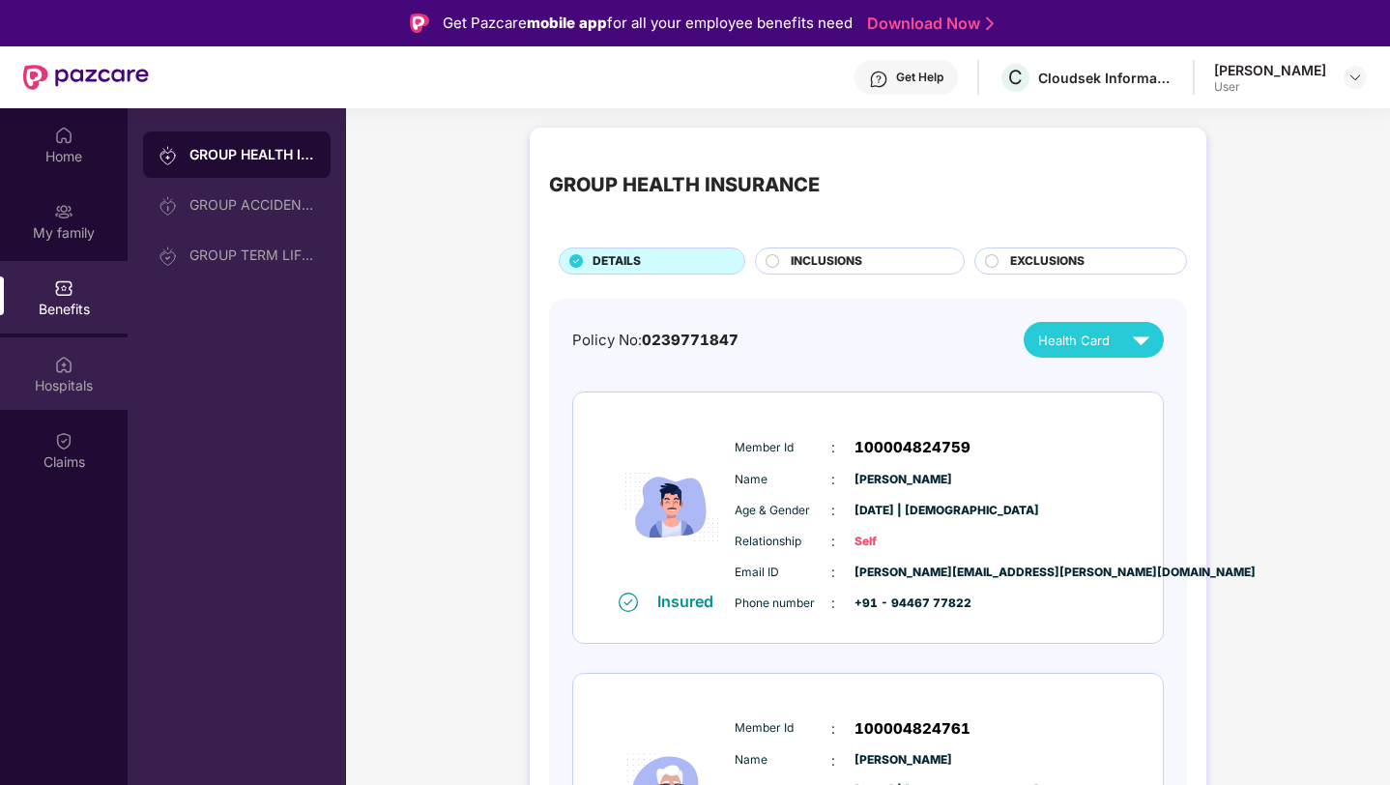
click at [80, 388] on div "Hospitals" at bounding box center [64, 385] width 128 height 19
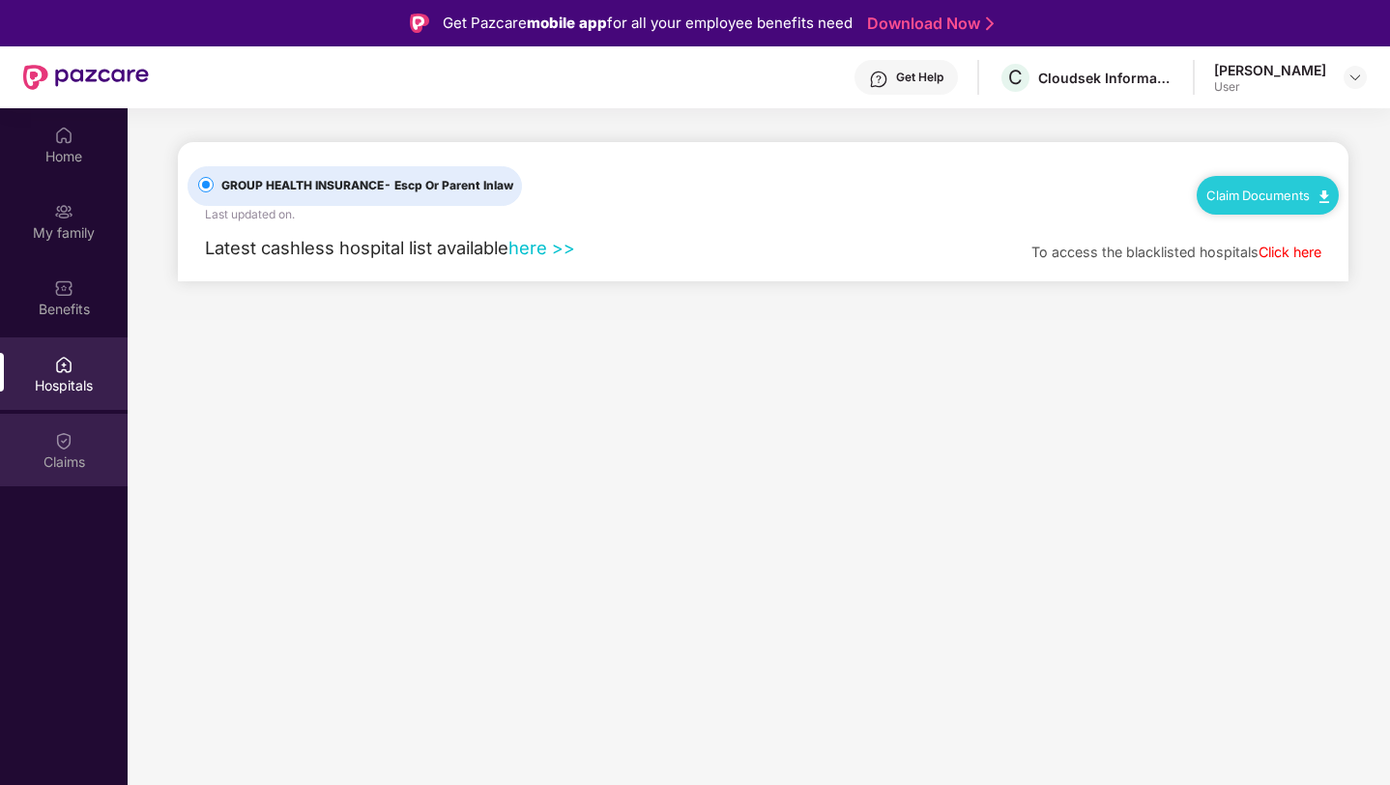
click at [73, 455] on div "Claims" at bounding box center [64, 462] width 128 height 19
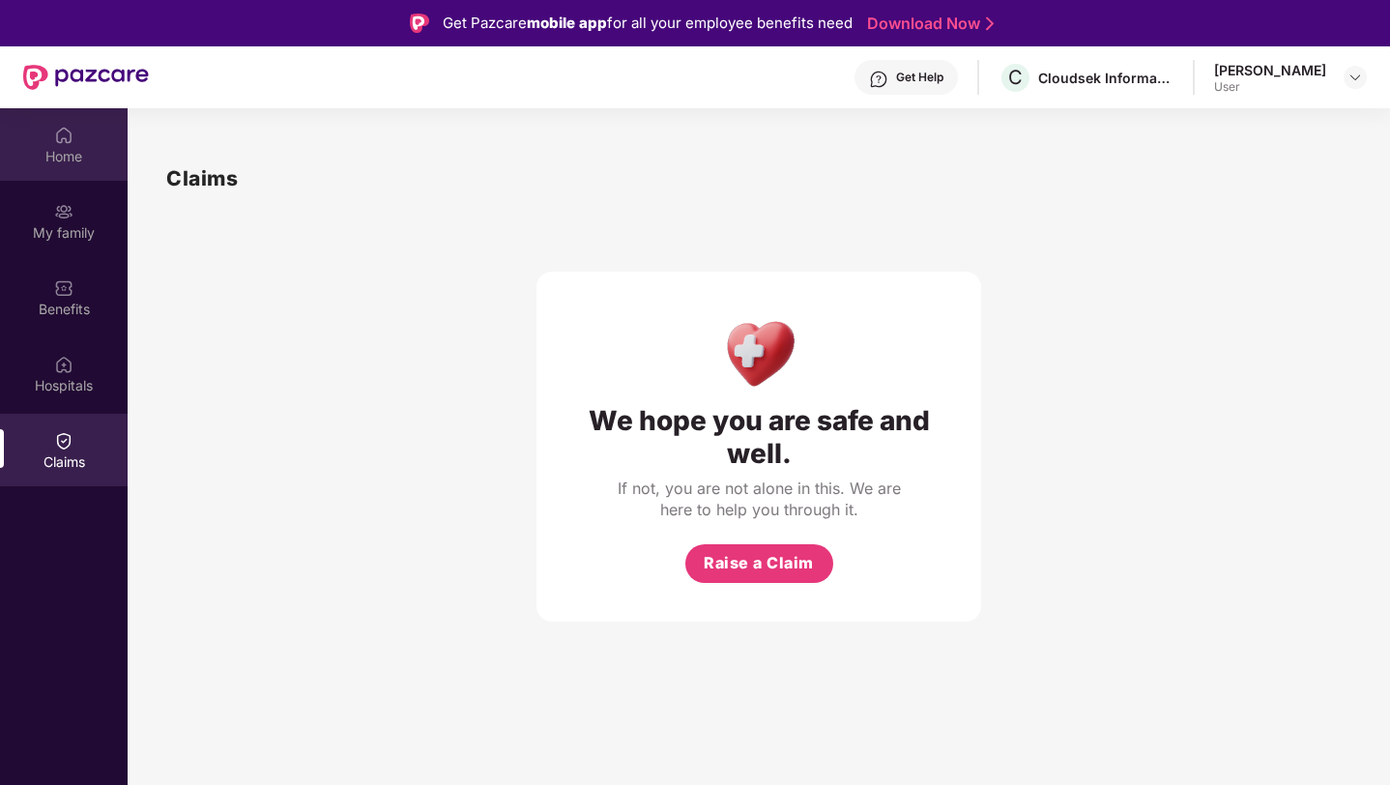
click at [58, 175] on div "Home" at bounding box center [64, 144] width 128 height 73
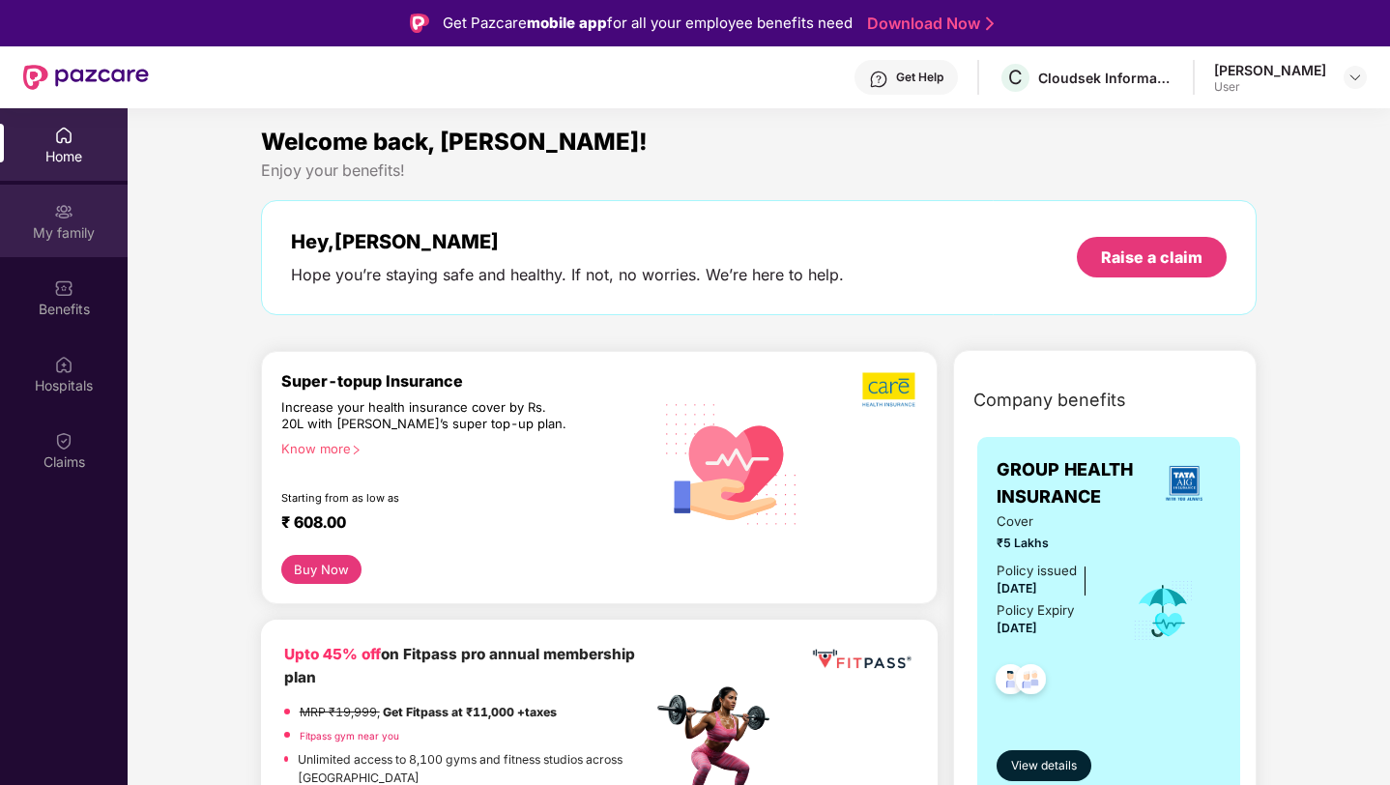
click at [89, 233] on div "My family" at bounding box center [64, 232] width 128 height 19
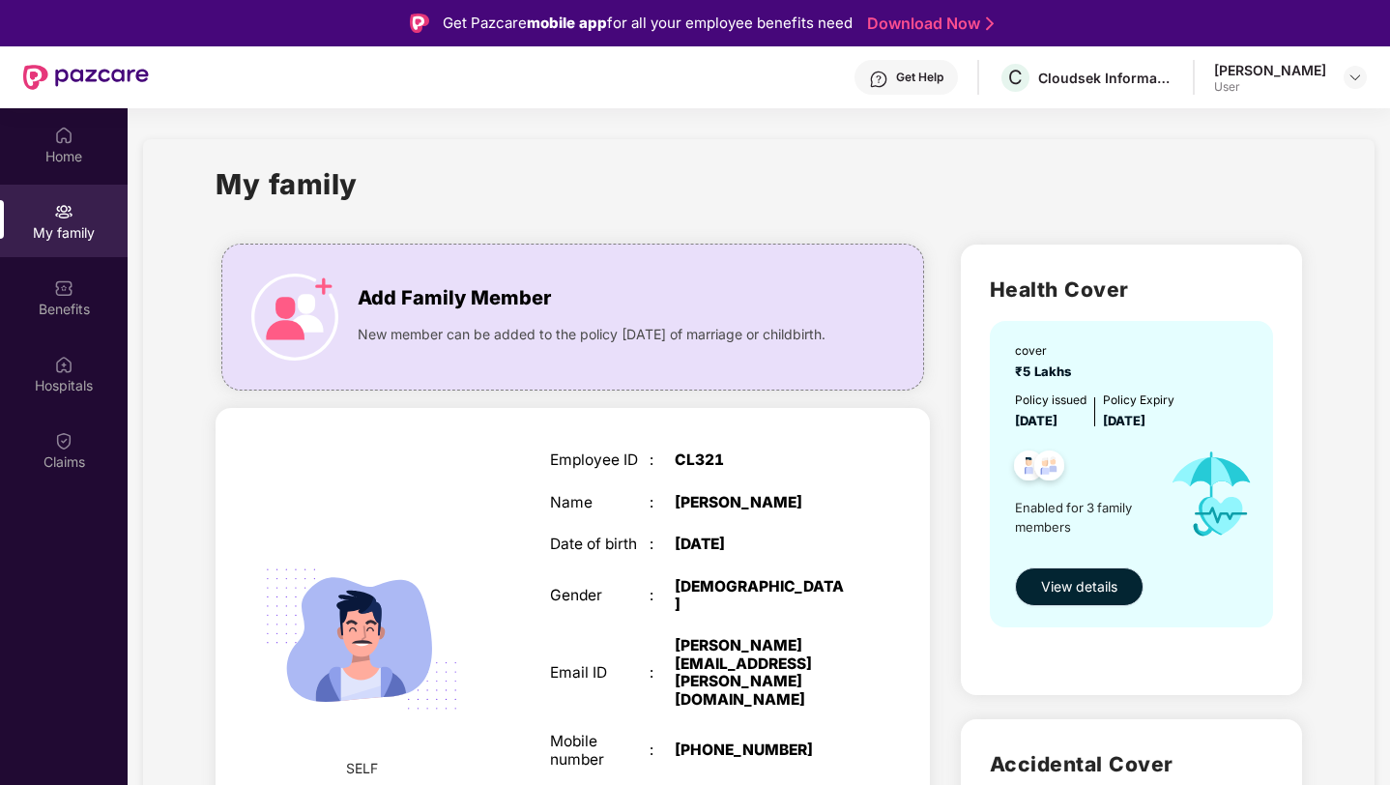
click at [1074, 582] on span "View details" at bounding box center [1079, 586] width 76 height 21
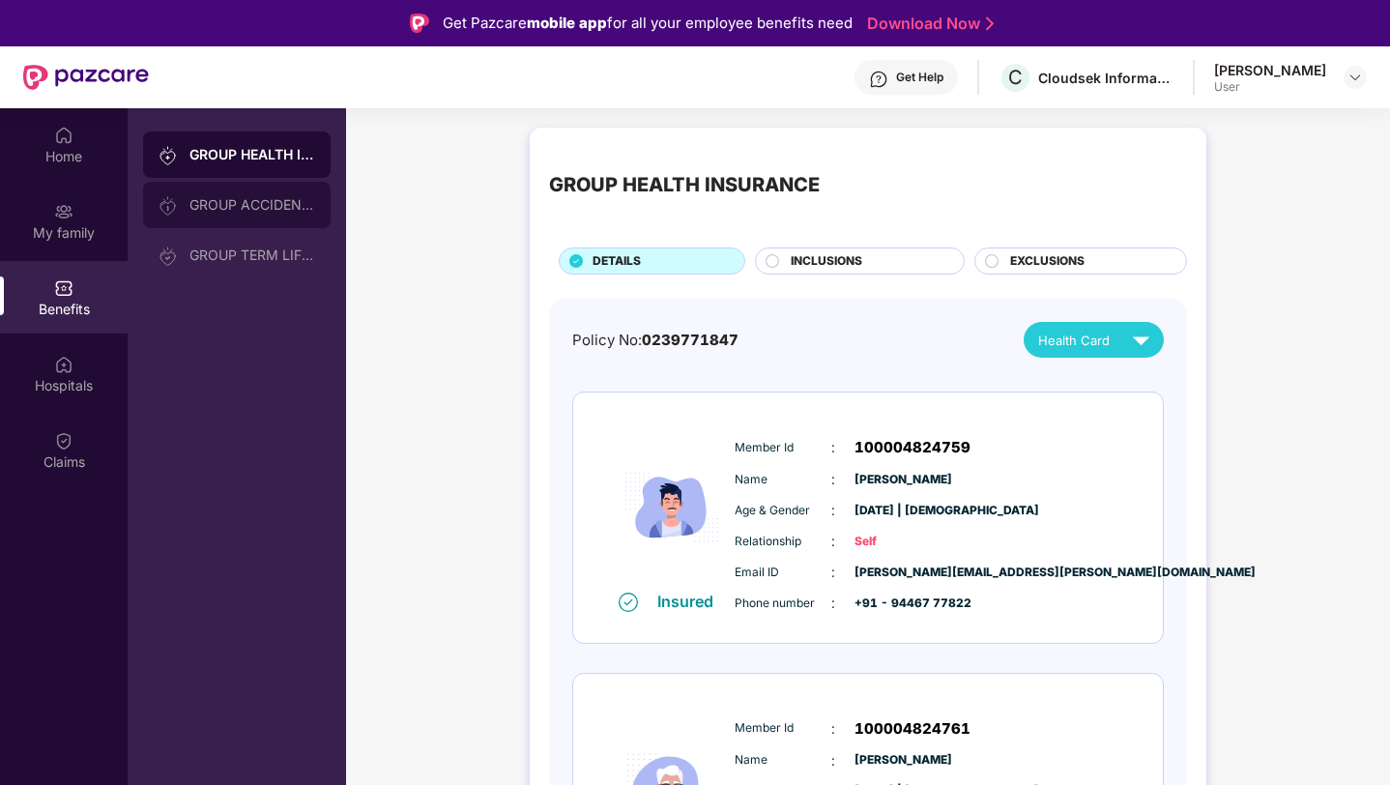
click at [291, 189] on div "GROUP ACCIDENTAL INSURANCE" at bounding box center [237, 205] width 188 height 46
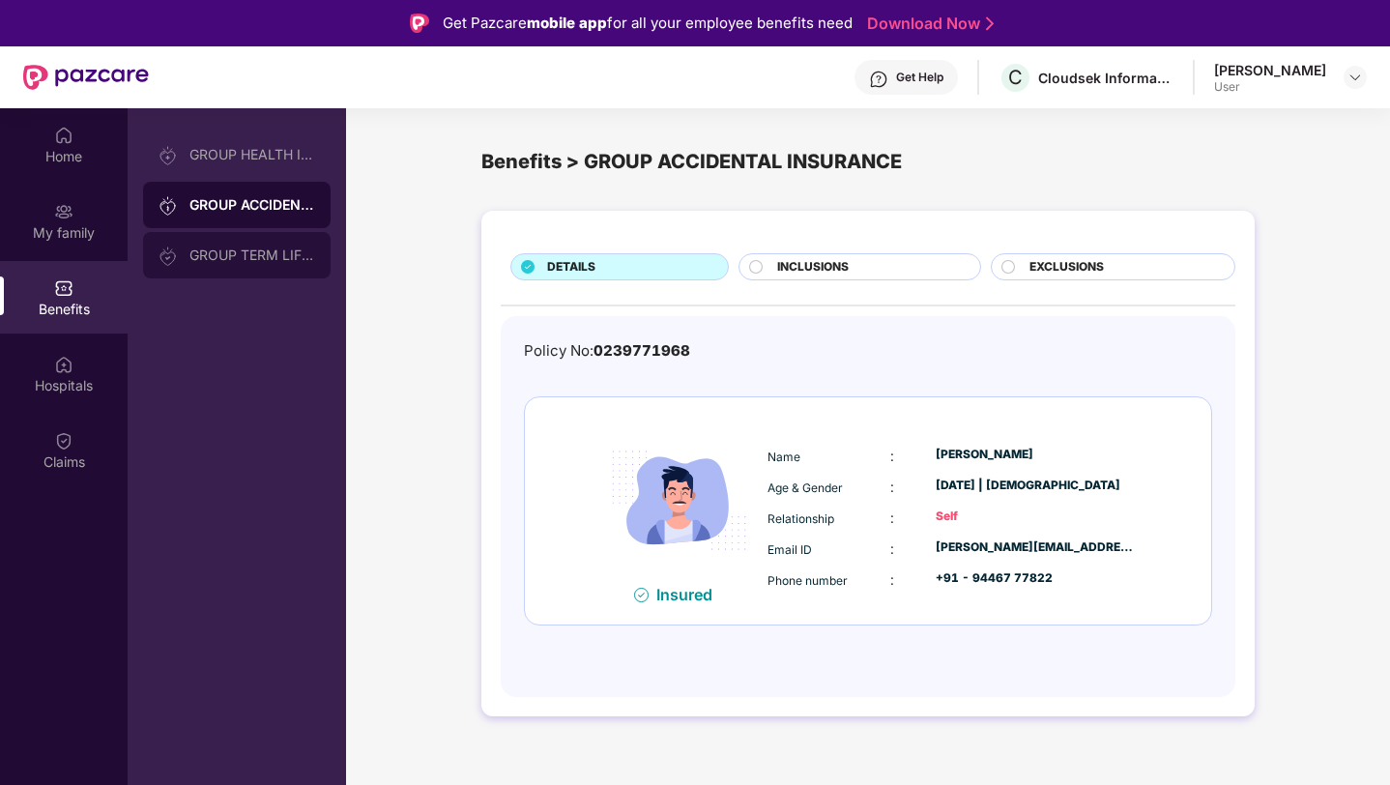
click at [278, 251] on div "GROUP TERM LIFE INSURANCE" at bounding box center [253, 255] width 126 height 15
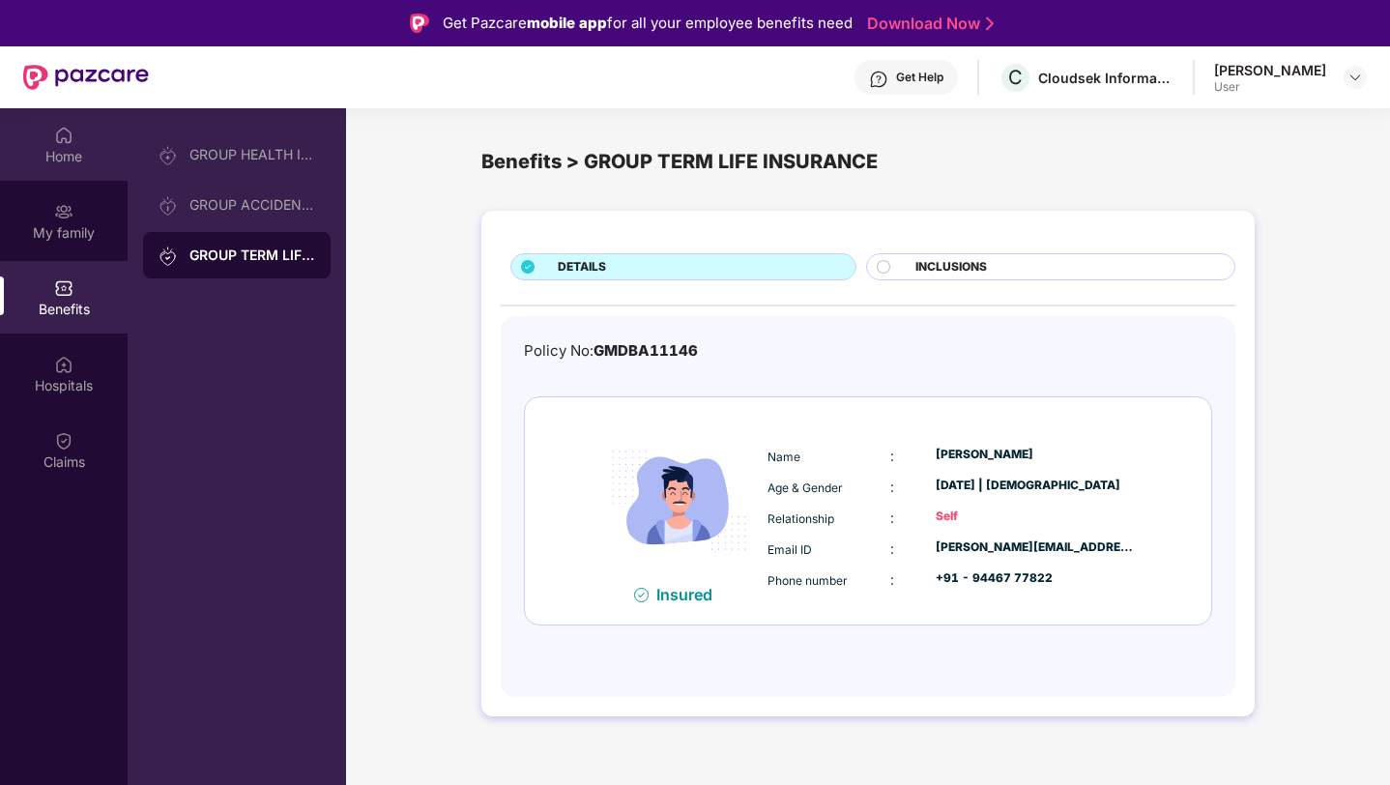
click at [55, 148] on div "Home" at bounding box center [64, 156] width 128 height 19
